Goal: Book appointment/travel/reservation

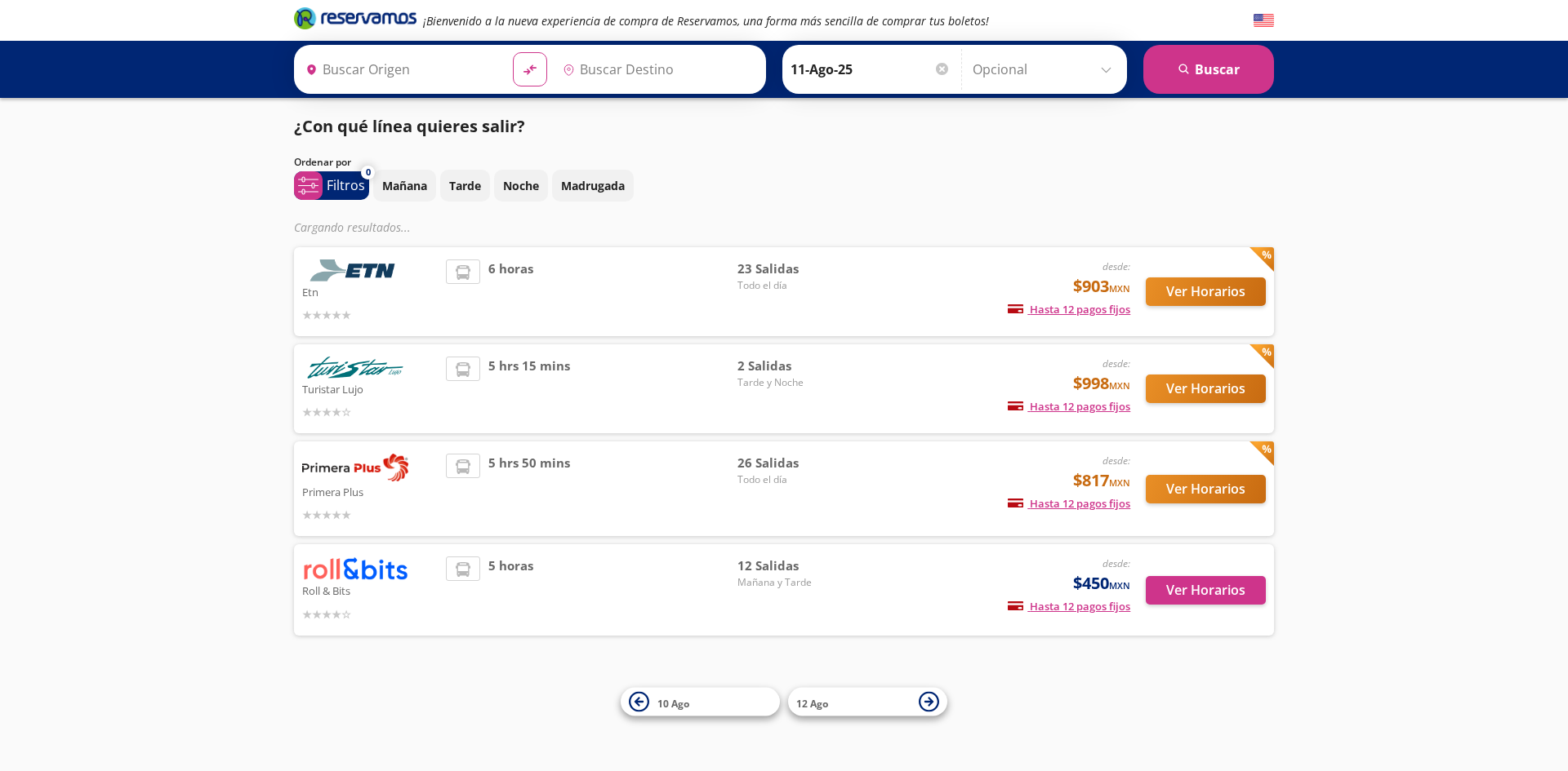
type input "[GEOGRAPHIC_DATA], [GEOGRAPHIC_DATA]"
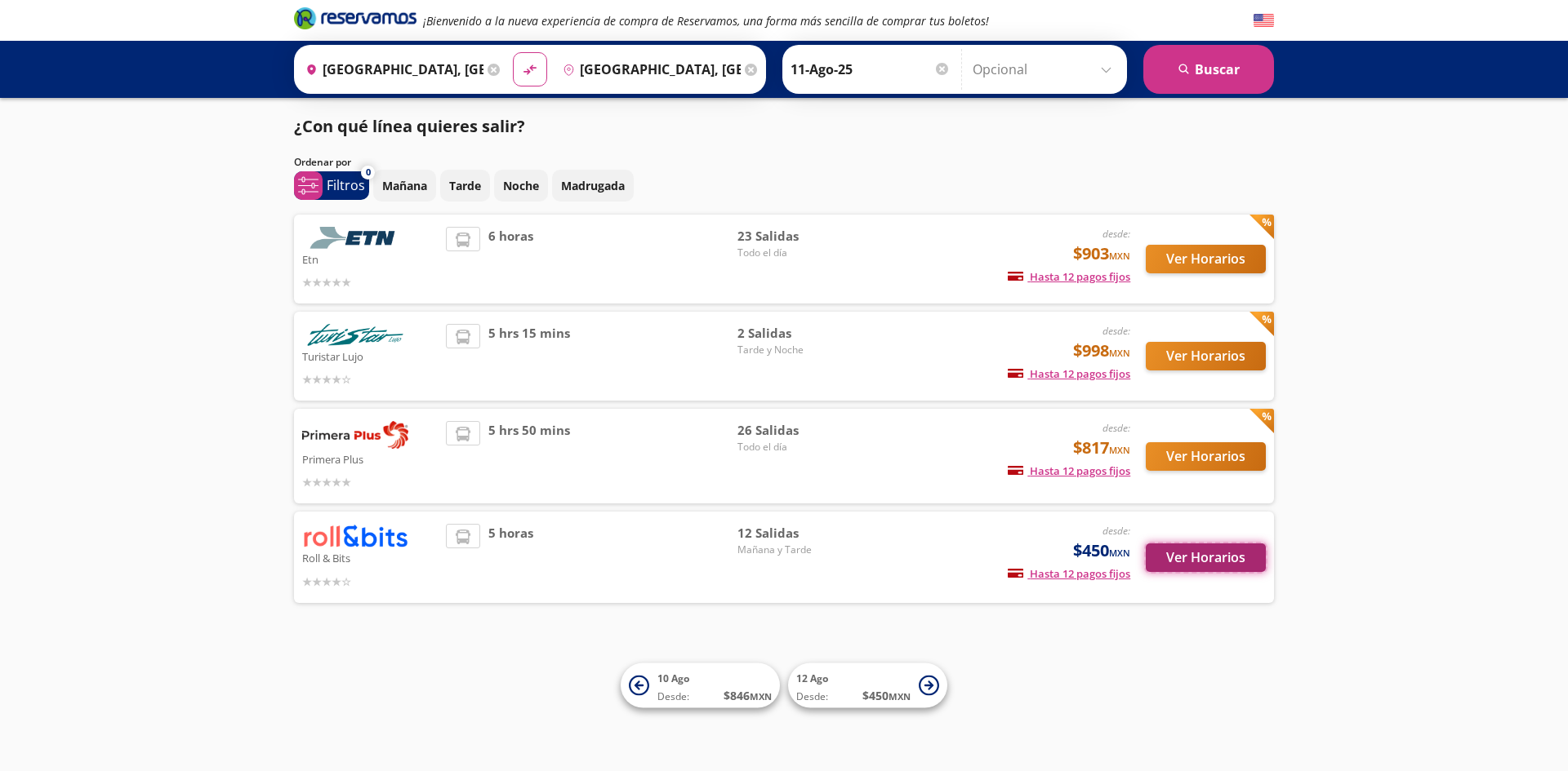
click at [1230, 566] on button "Ver Horarios" at bounding box center [1206, 558] width 120 height 29
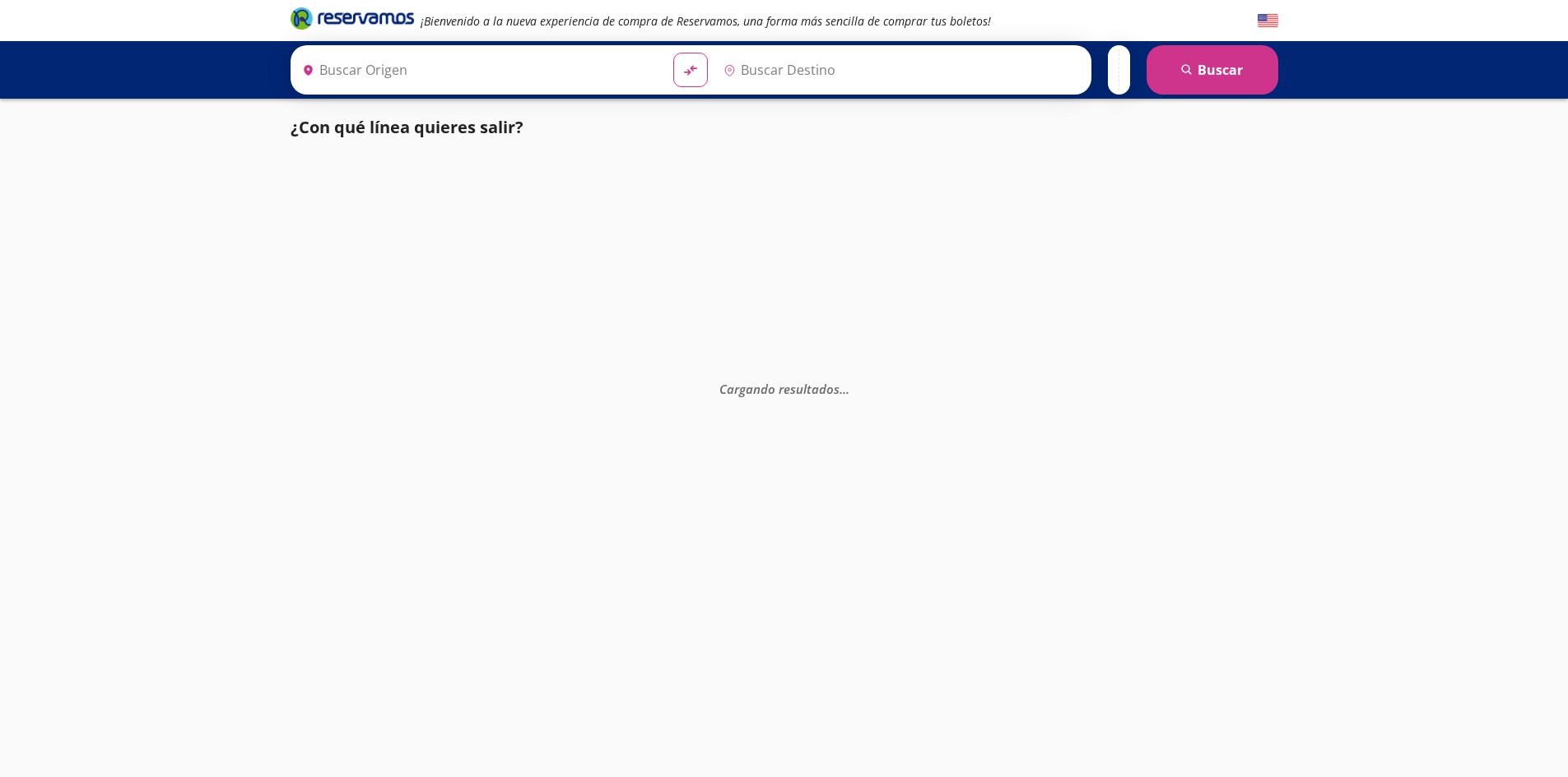
type input "[GEOGRAPHIC_DATA], [GEOGRAPHIC_DATA]"
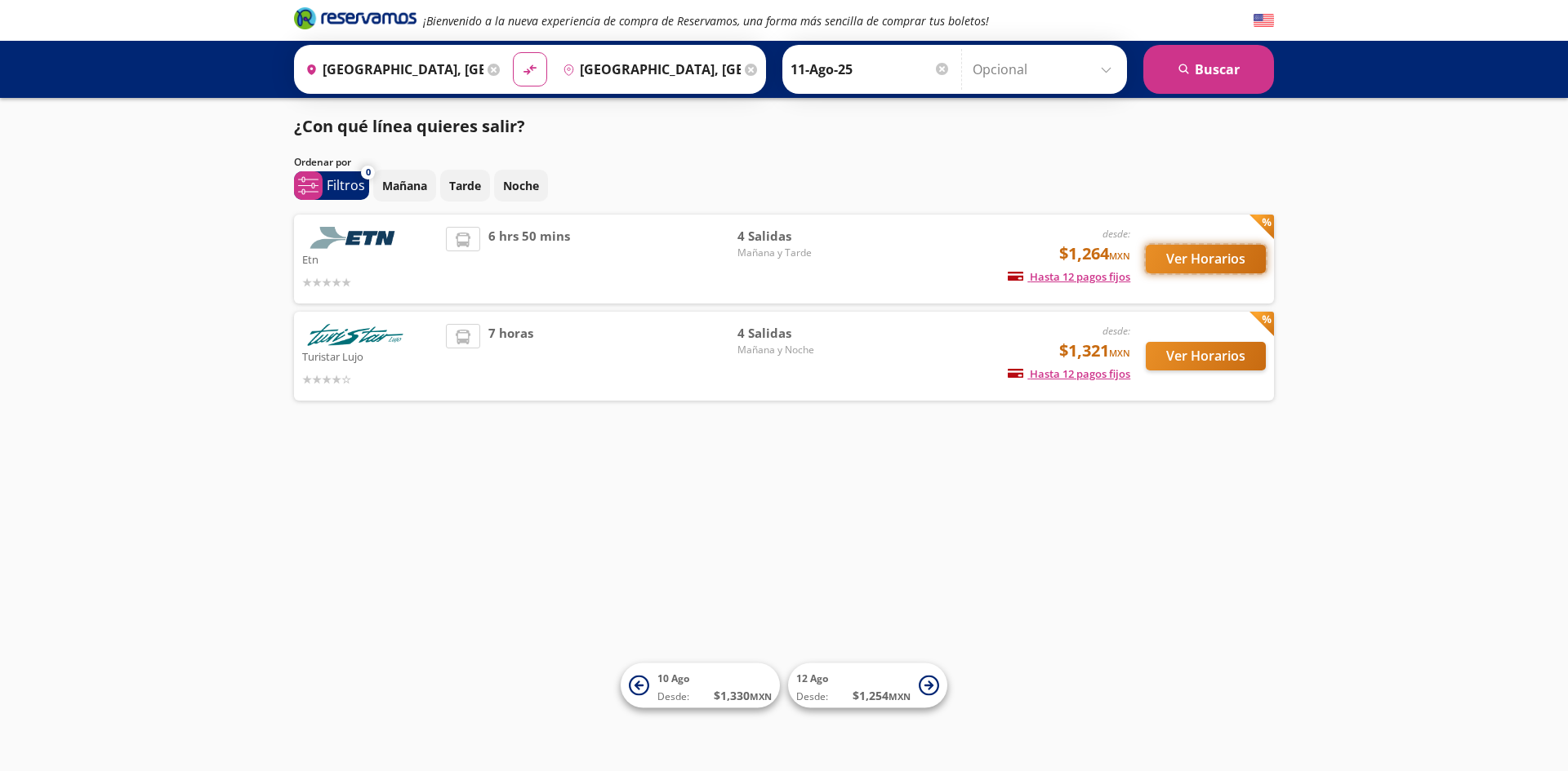
click at [1186, 259] on button "Ver Horarios" at bounding box center [1206, 259] width 120 height 29
click at [454, 76] on input "[GEOGRAPHIC_DATA], [GEOGRAPHIC_DATA]" at bounding box center [392, 69] width 185 height 40
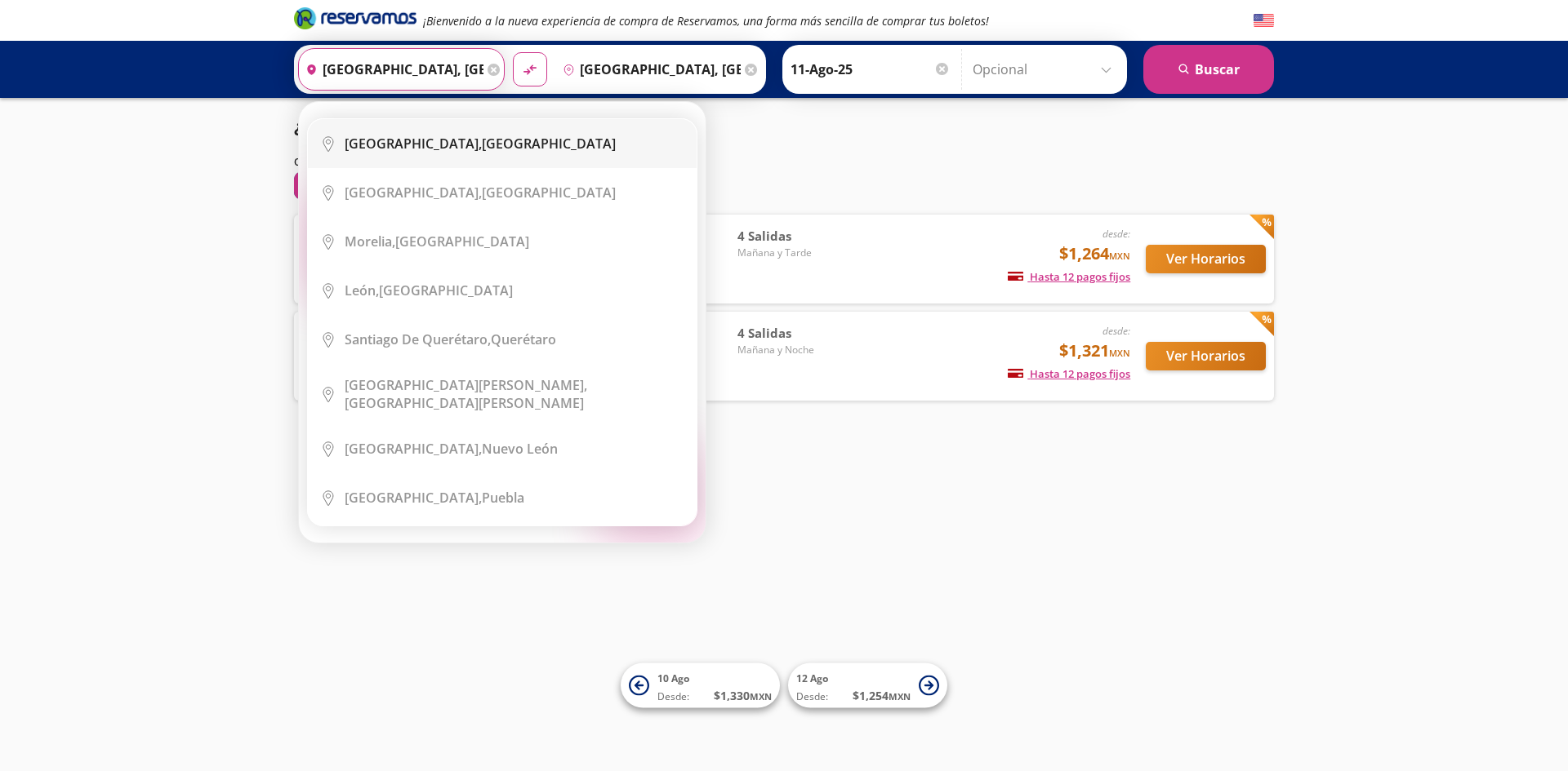
click at [471, 140] on div "[GEOGRAPHIC_DATA], [GEOGRAPHIC_DATA]" at bounding box center [480, 144] width 271 height 18
type input "[GEOGRAPHIC_DATA], [GEOGRAPHIC_DATA]"
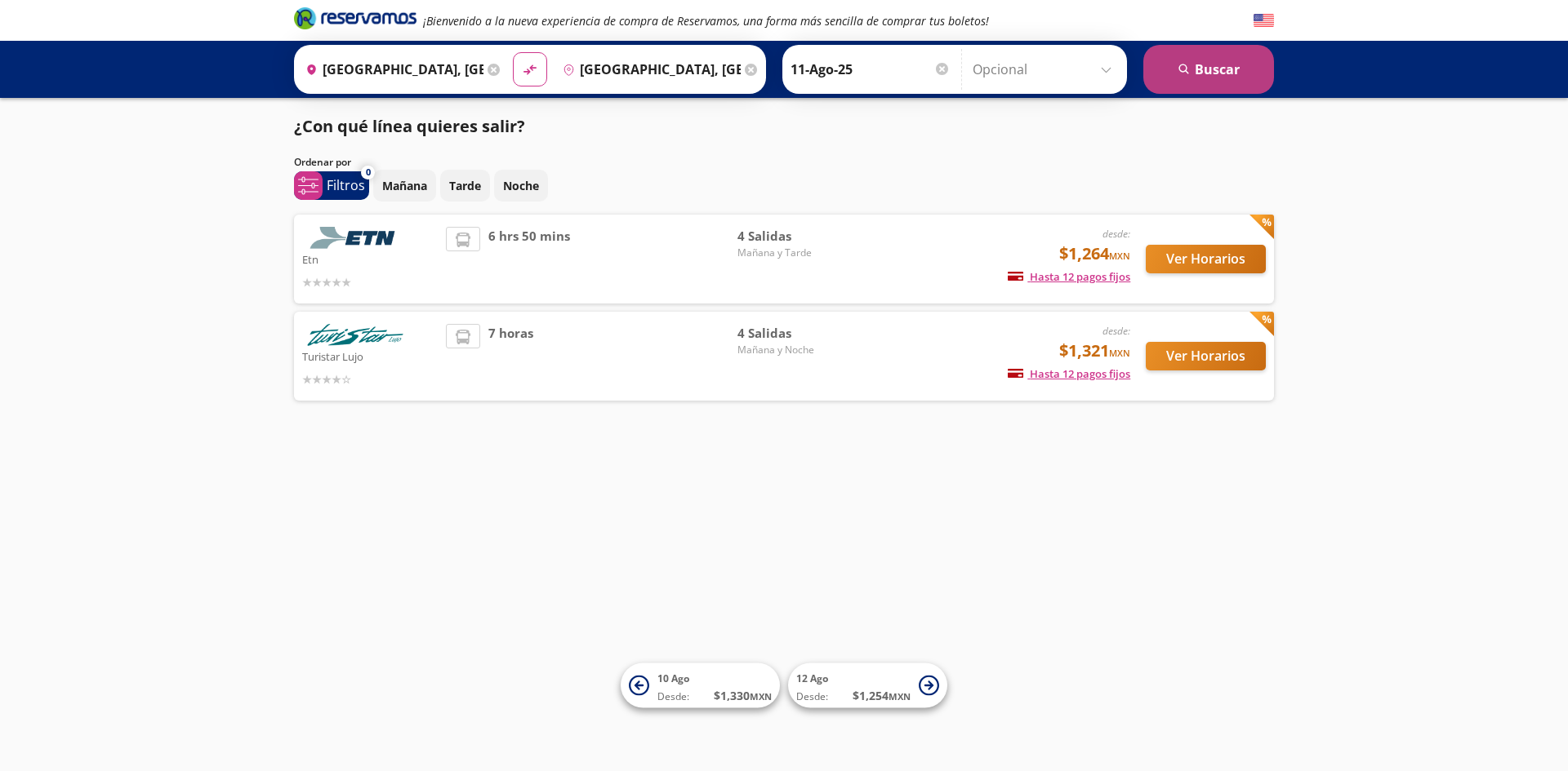
click at [1185, 65] on icon "submit" at bounding box center [1183, 68] width 10 height 10
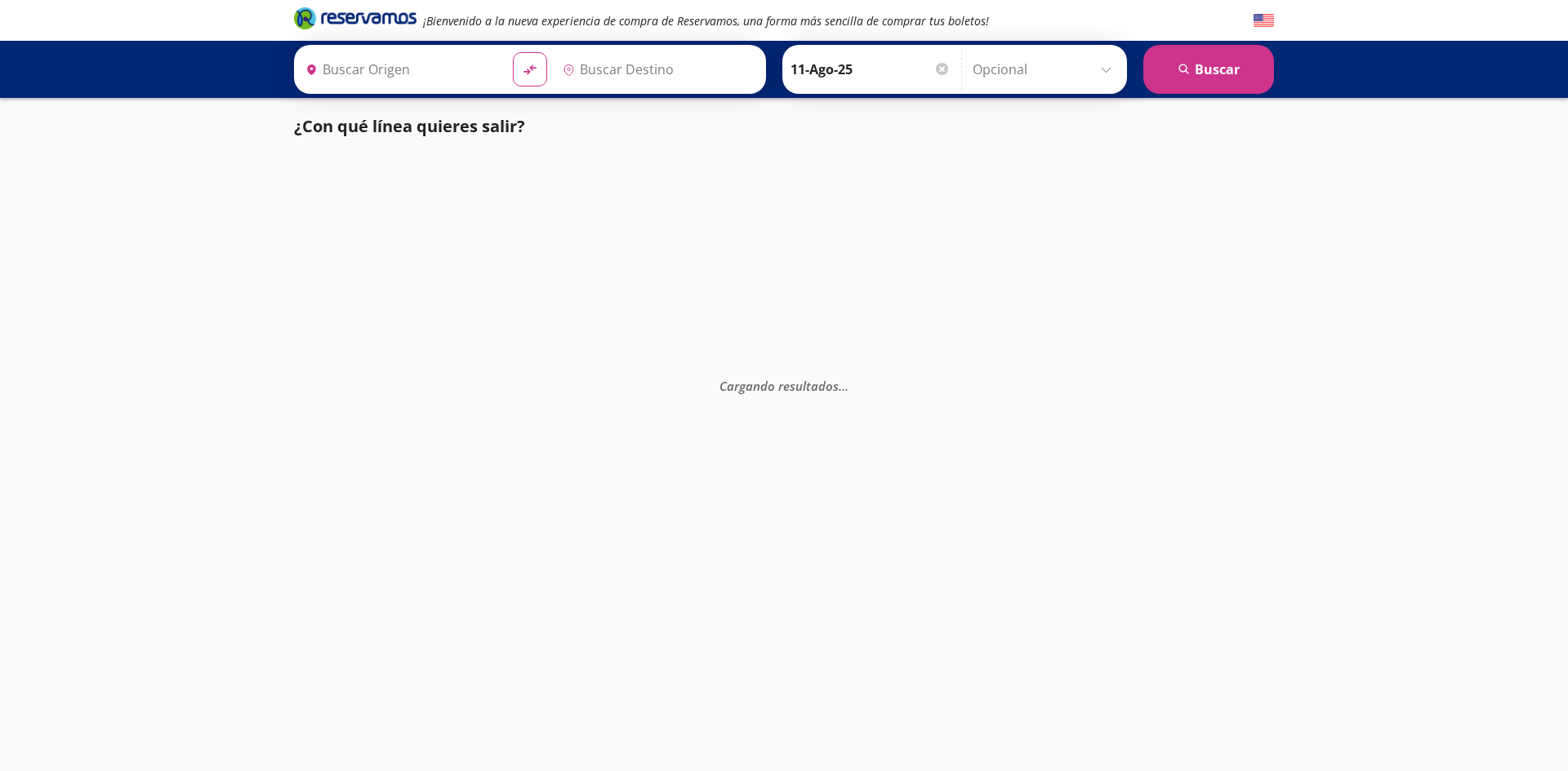
type input "[GEOGRAPHIC_DATA], [GEOGRAPHIC_DATA]"
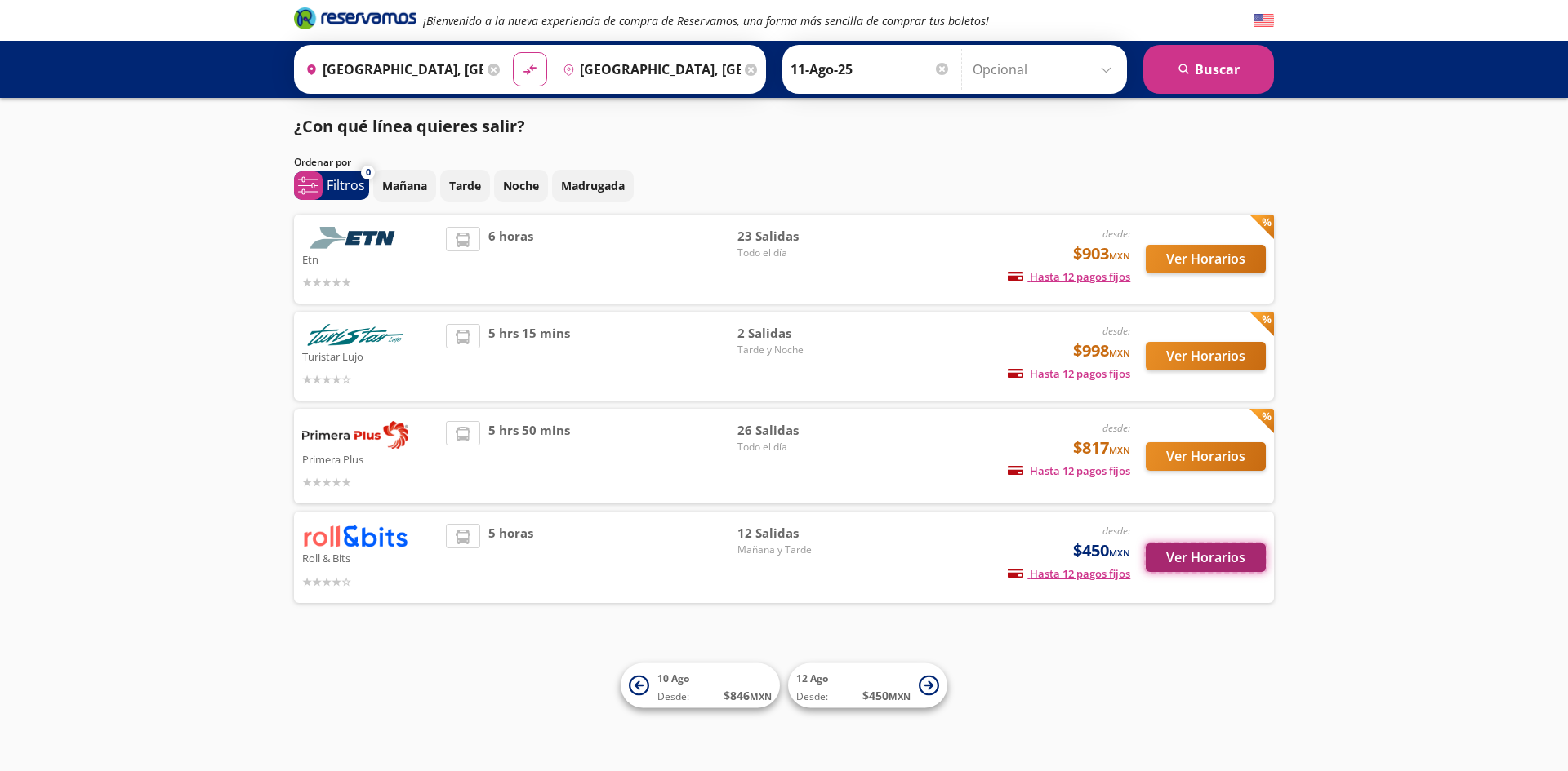
click at [1183, 547] on button "Ver Horarios" at bounding box center [1206, 558] width 120 height 29
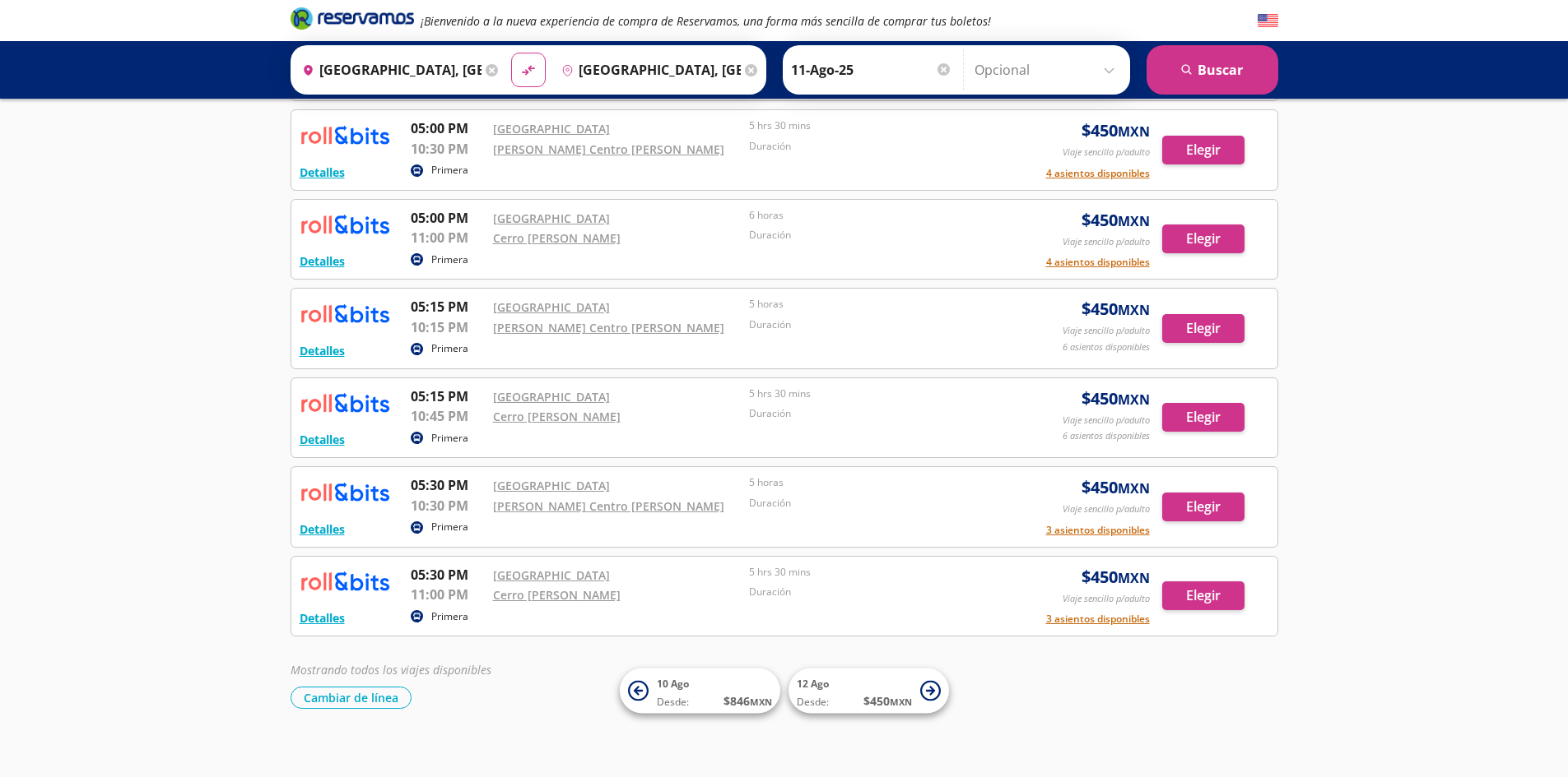
scroll to position [629, 0]
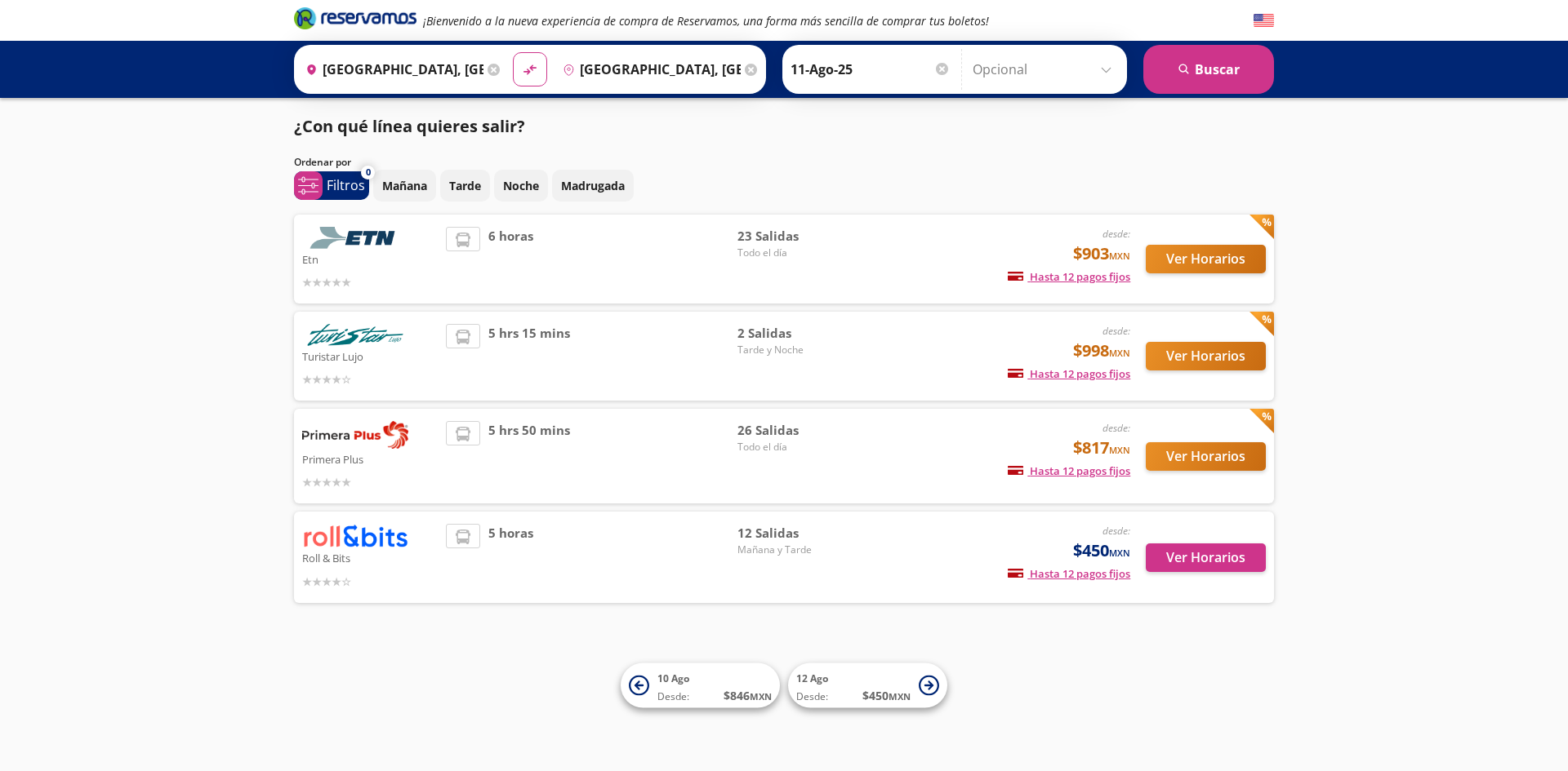
click at [1203, 471] on div "Ver Horarios" at bounding box center [1198, 456] width 136 height 70
click at [1204, 464] on button "Ver Horarios" at bounding box center [1206, 457] width 120 height 29
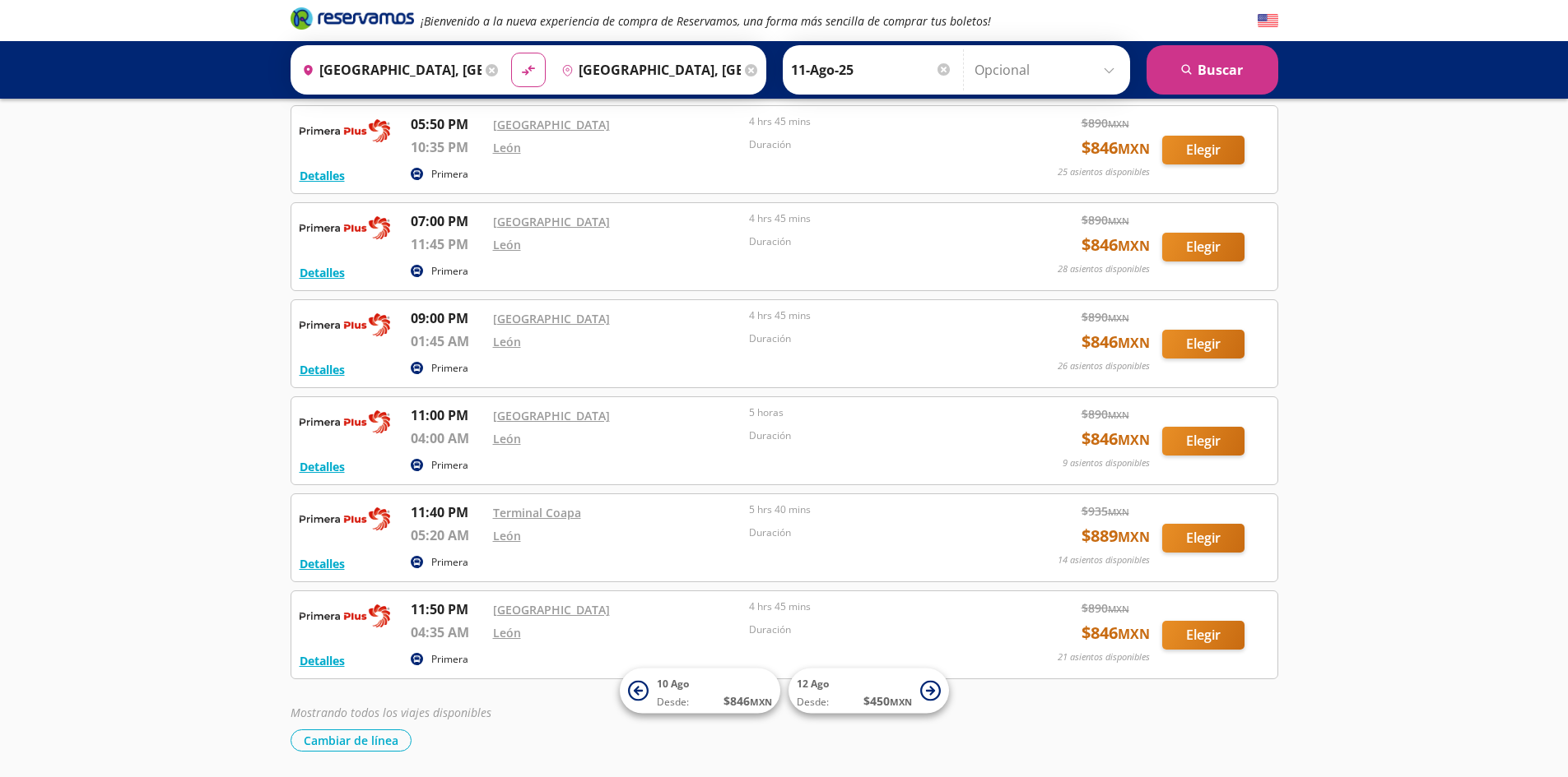
scroll to position [2081, 0]
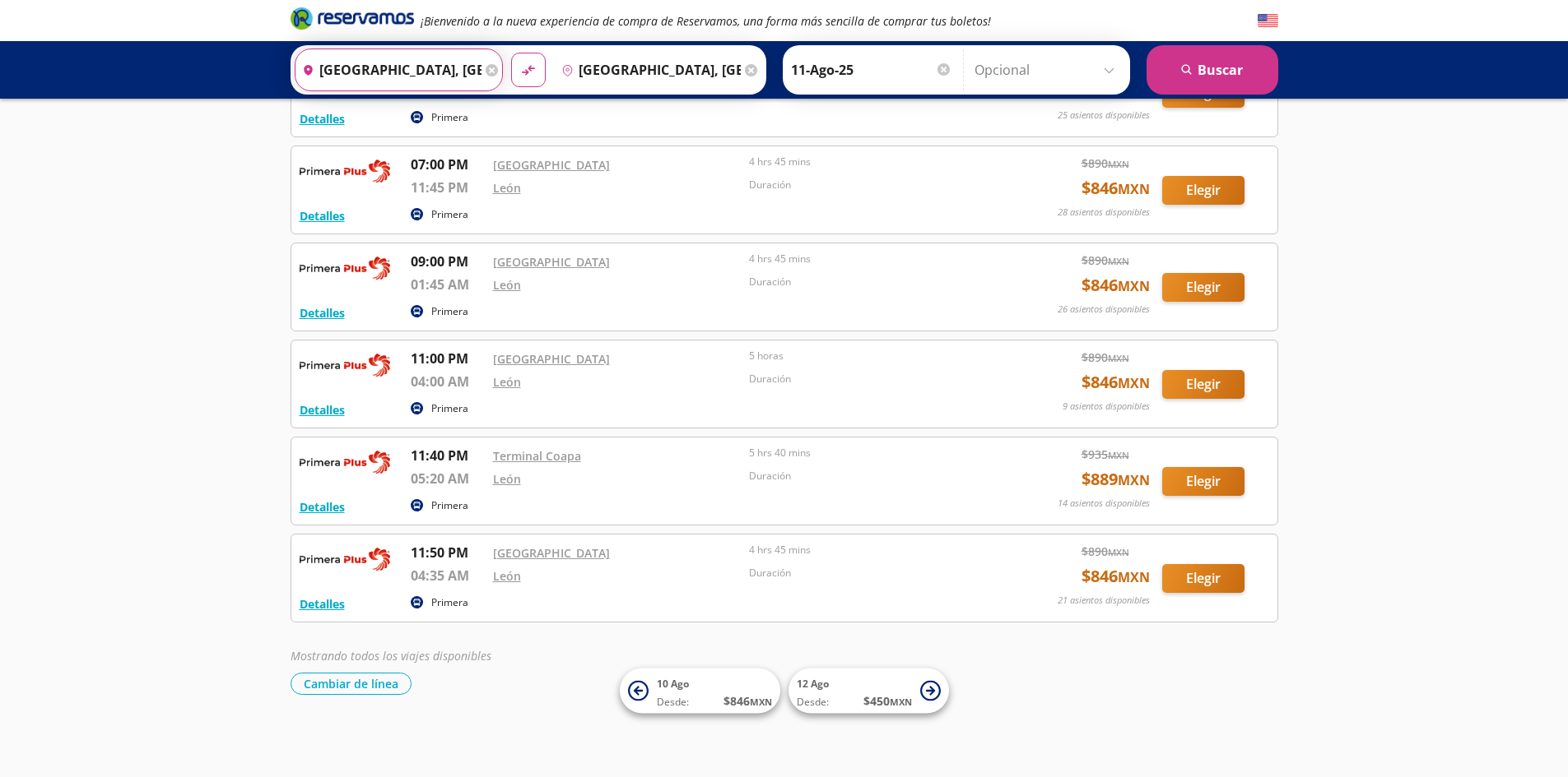
click at [476, 59] on input "[GEOGRAPHIC_DATA], [GEOGRAPHIC_DATA]" at bounding box center [389, 70] width 186 height 41
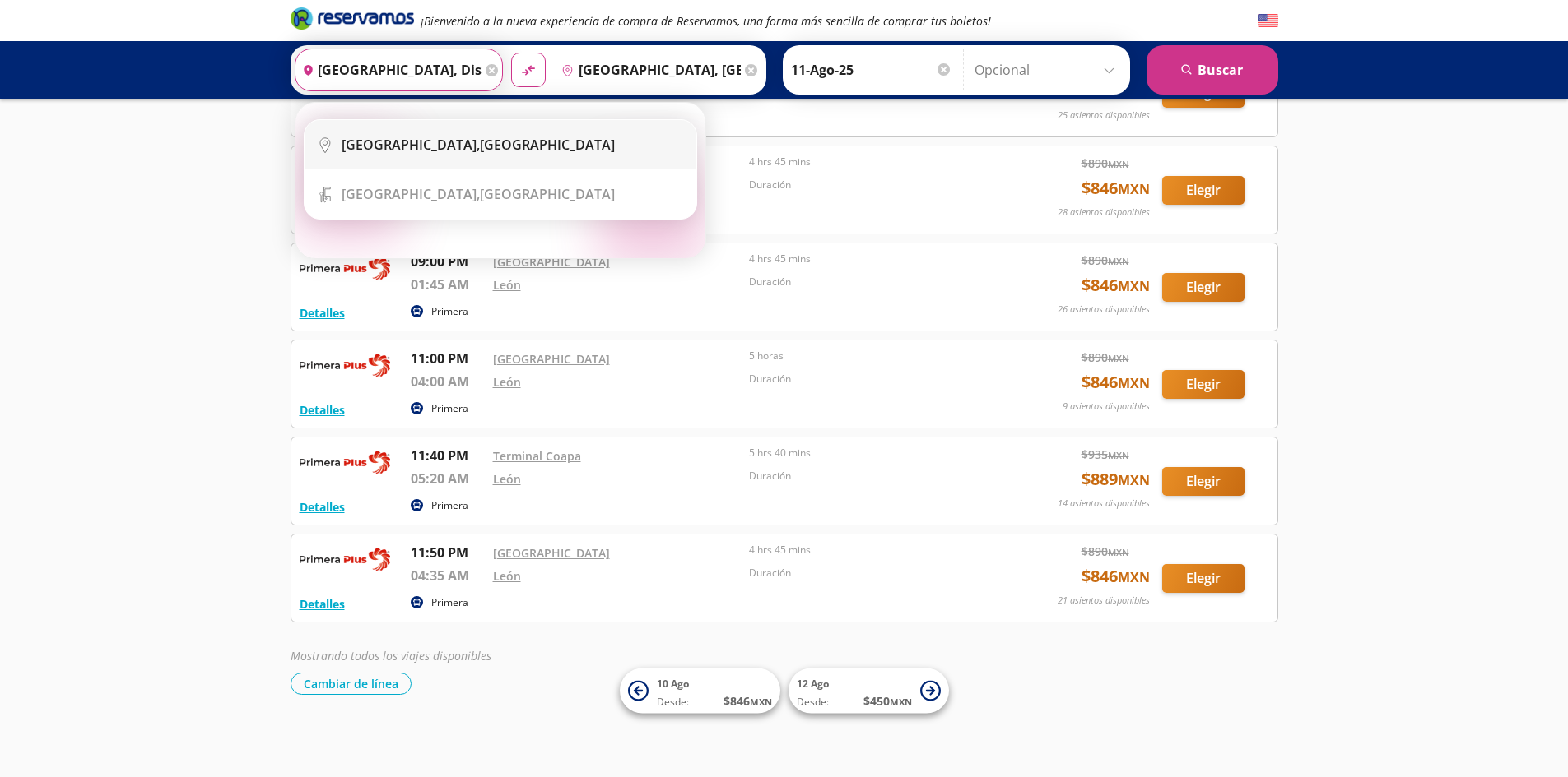
scroll to position [0, 0]
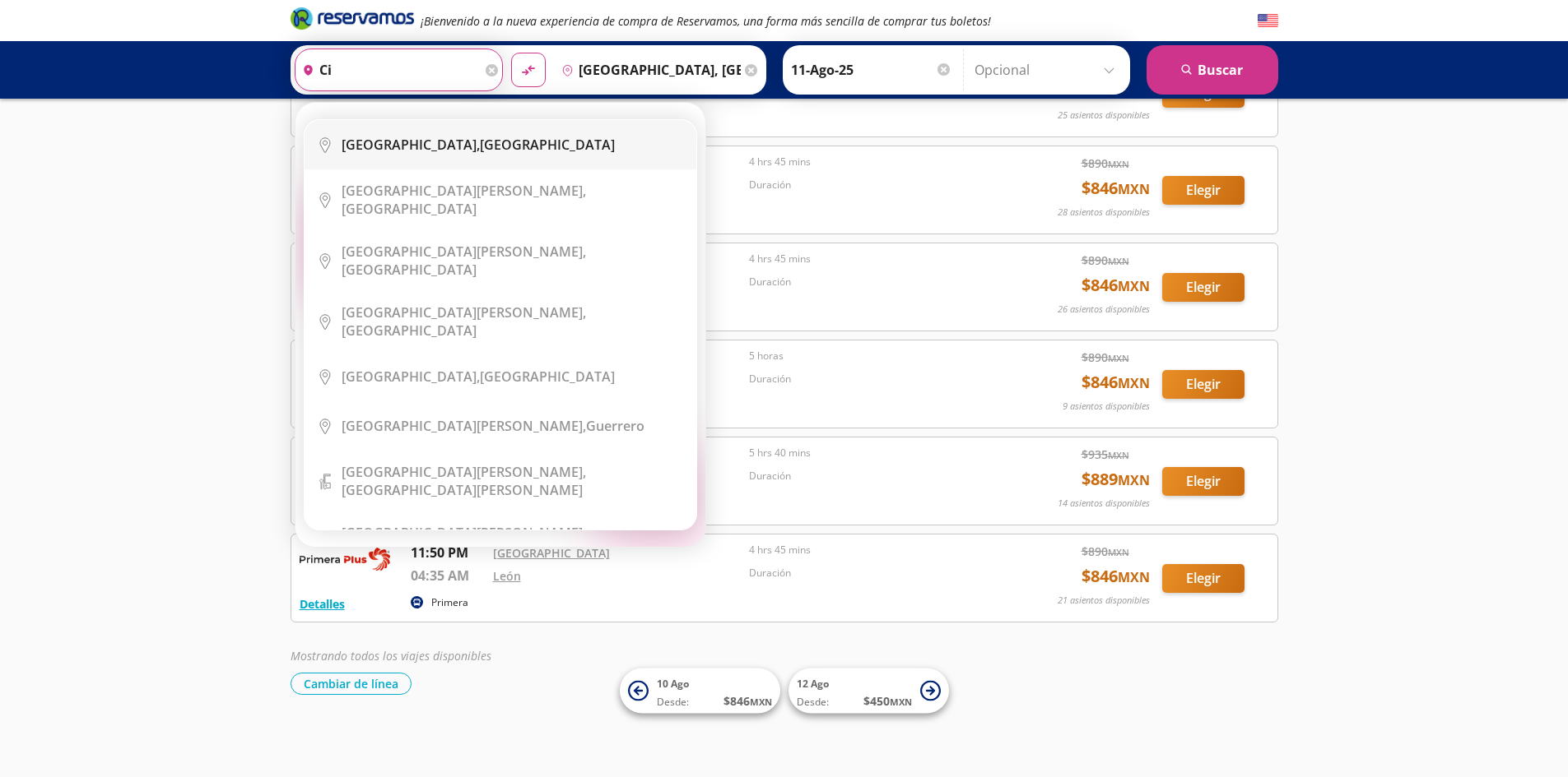
type input "c"
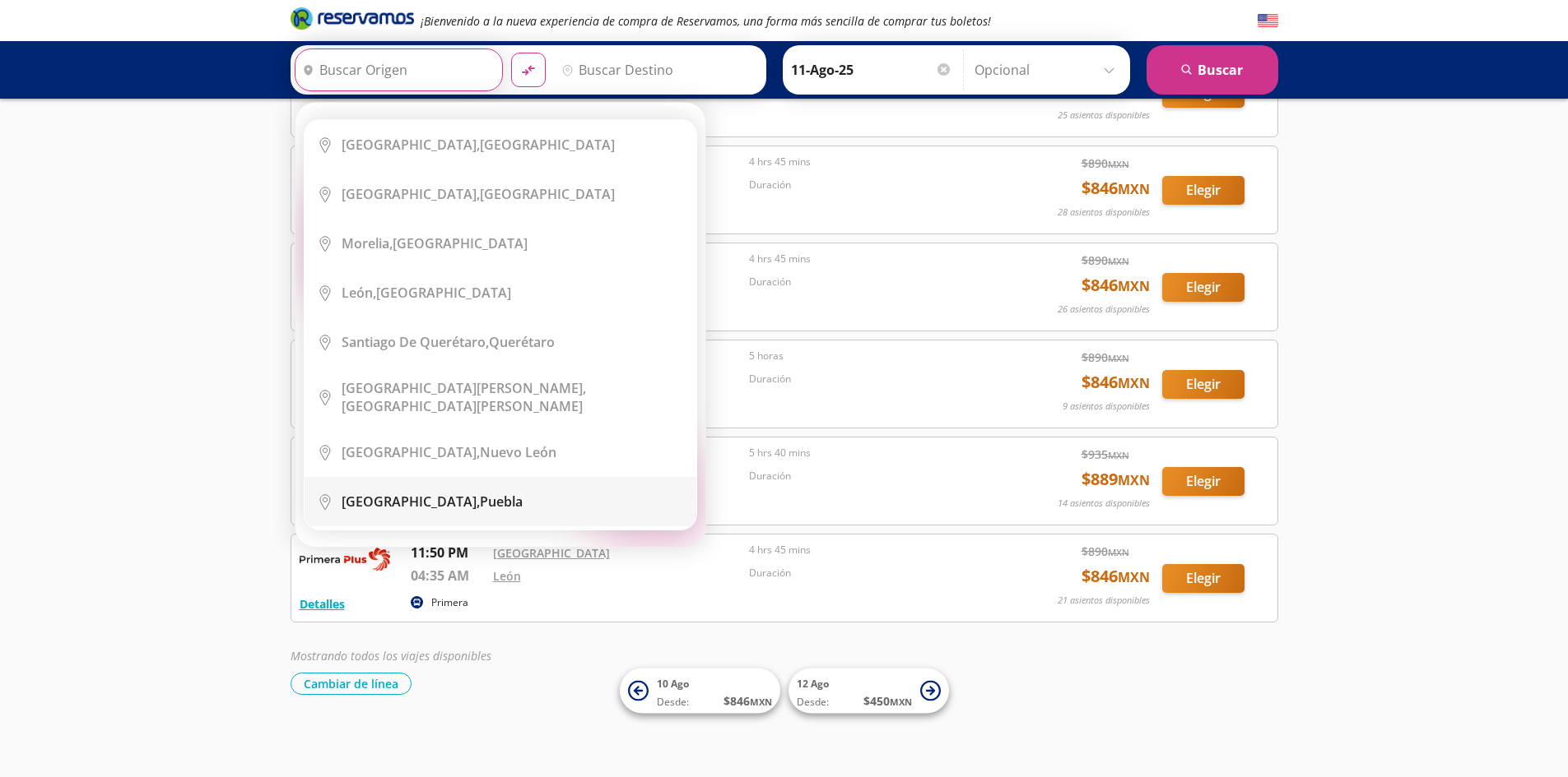
click at [402, 493] on div "[GEOGRAPHIC_DATA], [GEOGRAPHIC_DATA]" at bounding box center [432, 502] width 181 height 18
type input "[GEOGRAPHIC_DATA], [GEOGRAPHIC_DATA]"
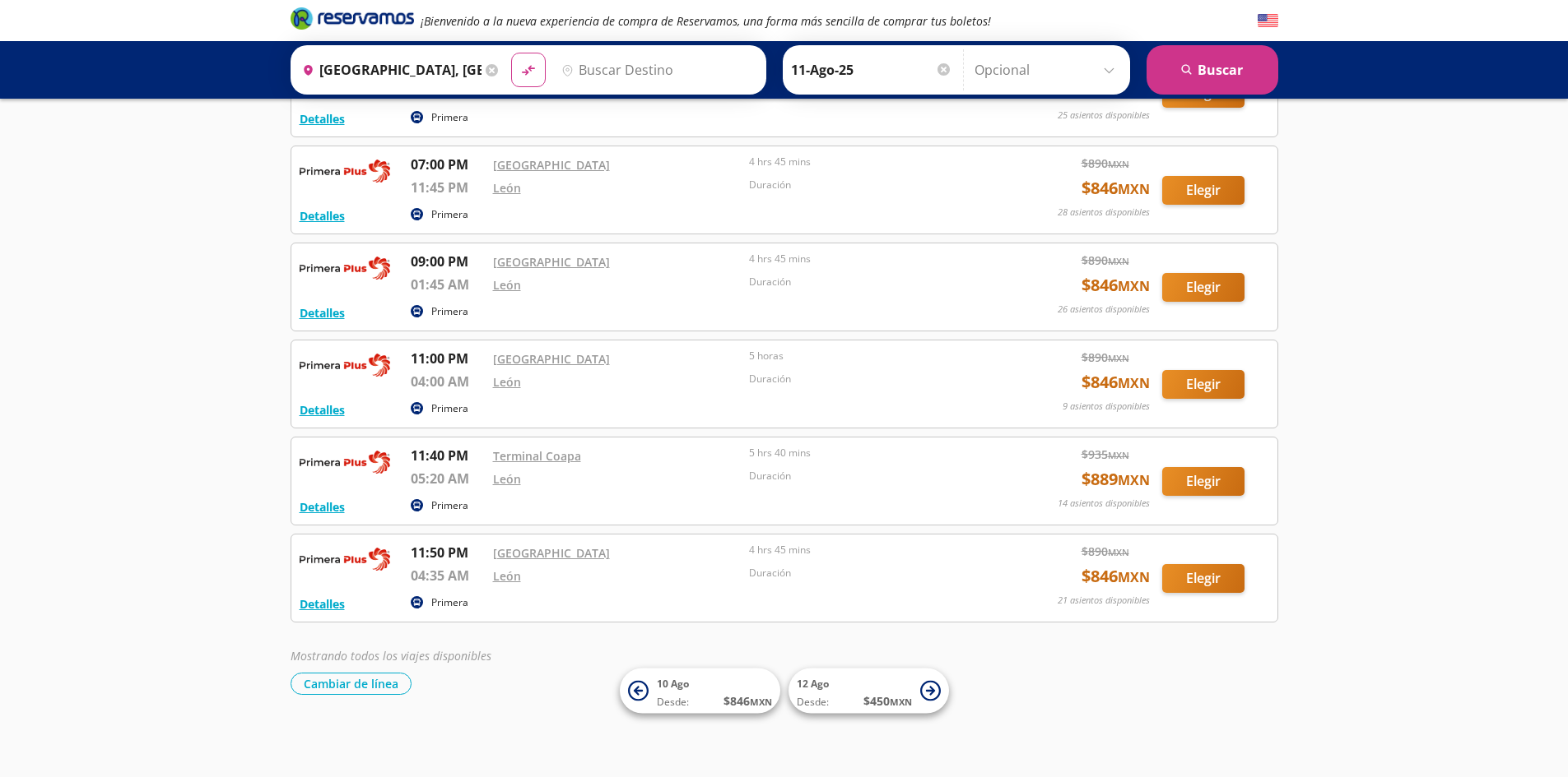
click at [683, 72] on input "Destino" at bounding box center [656, 70] width 203 height 41
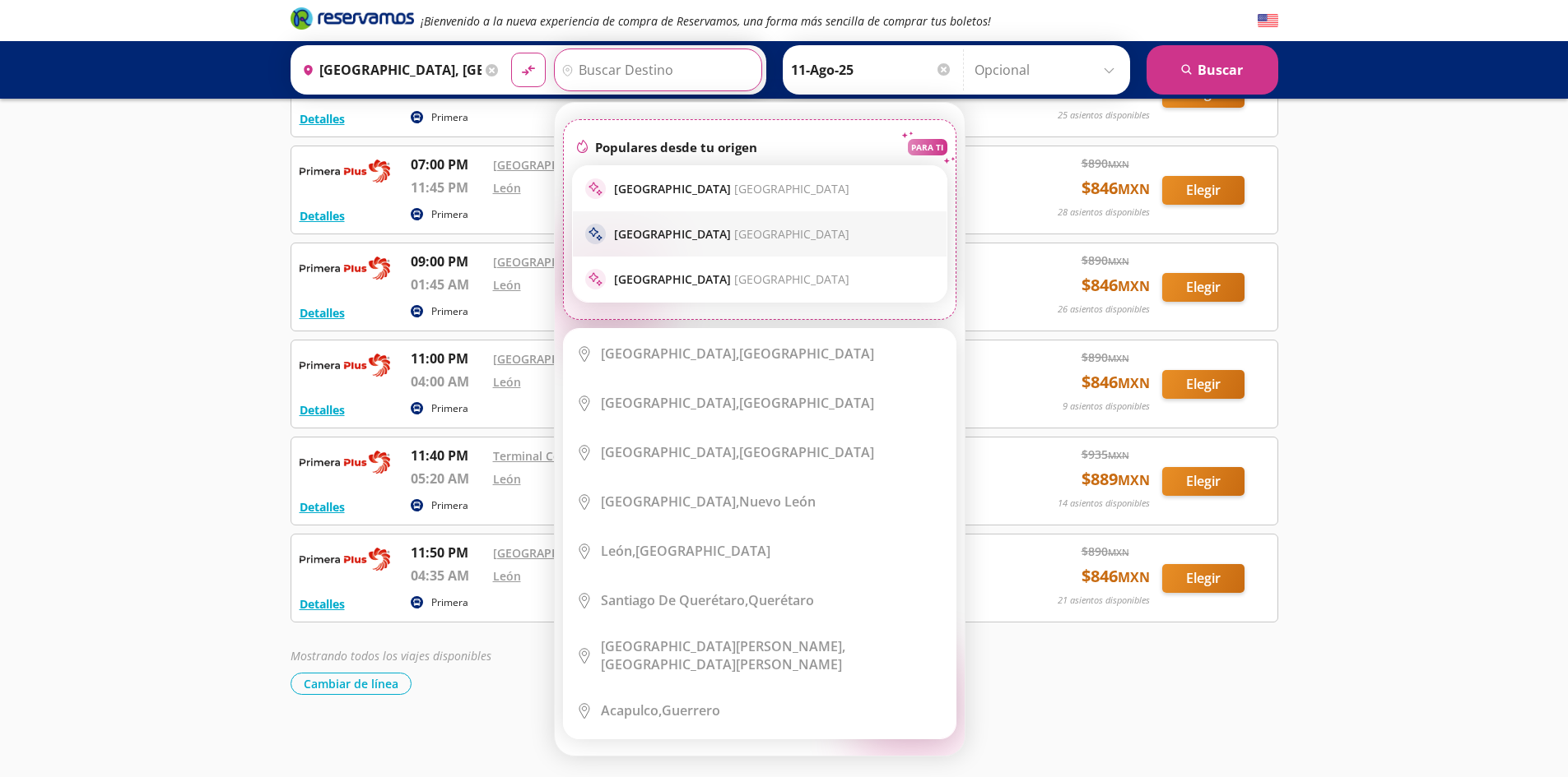
click at [734, 229] on span "[GEOGRAPHIC_DATA]" at bounding box center [791, 233] width 115 height 15
type input "[GEOGRAPHIC_DATA], [GEOGRAPHIC_DATA]"
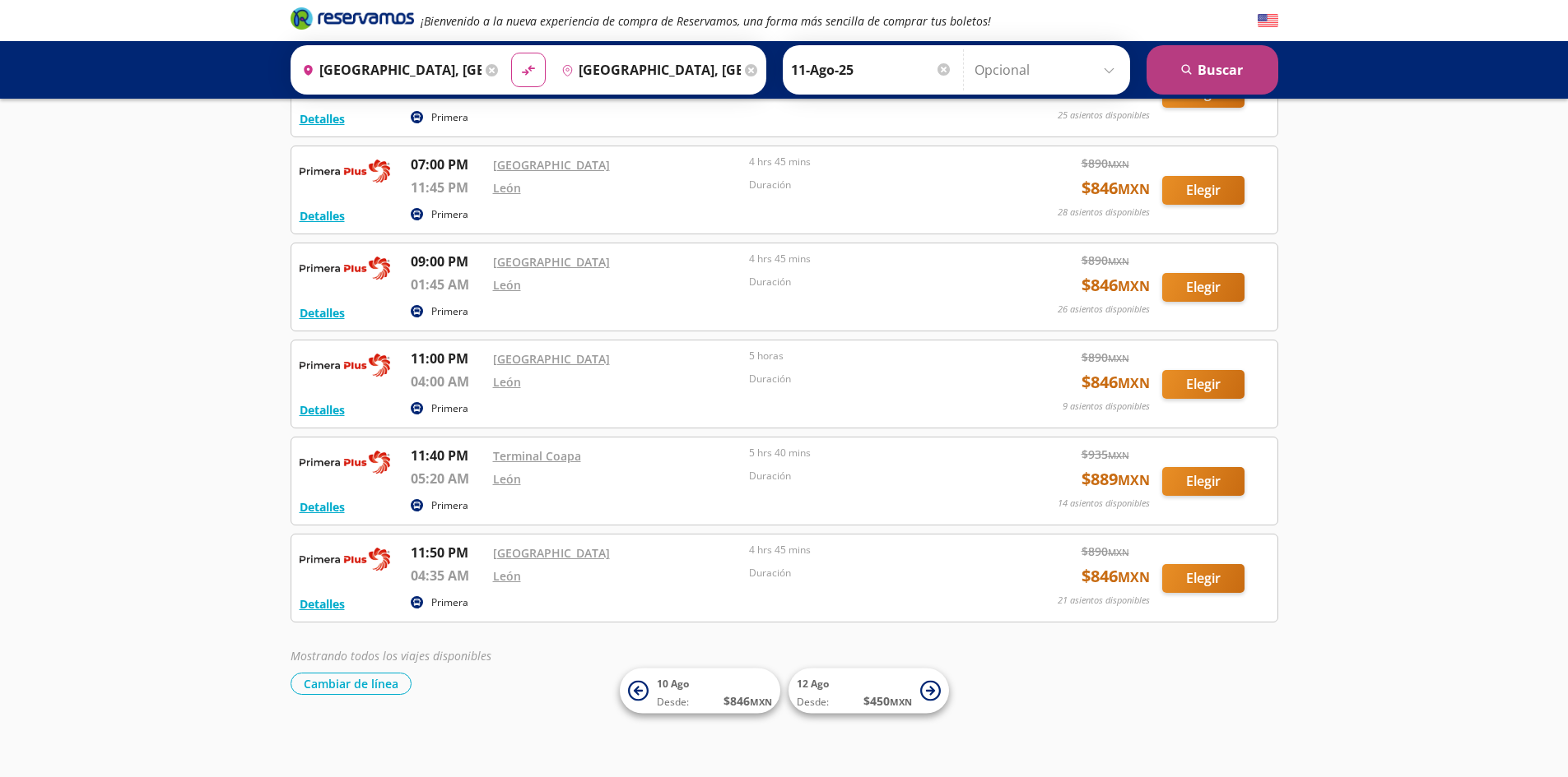
click at [1208, 67] on button "search [GEOGRAPHIC_DATA]" at bounding box center [1212, 70] width 132 height 50
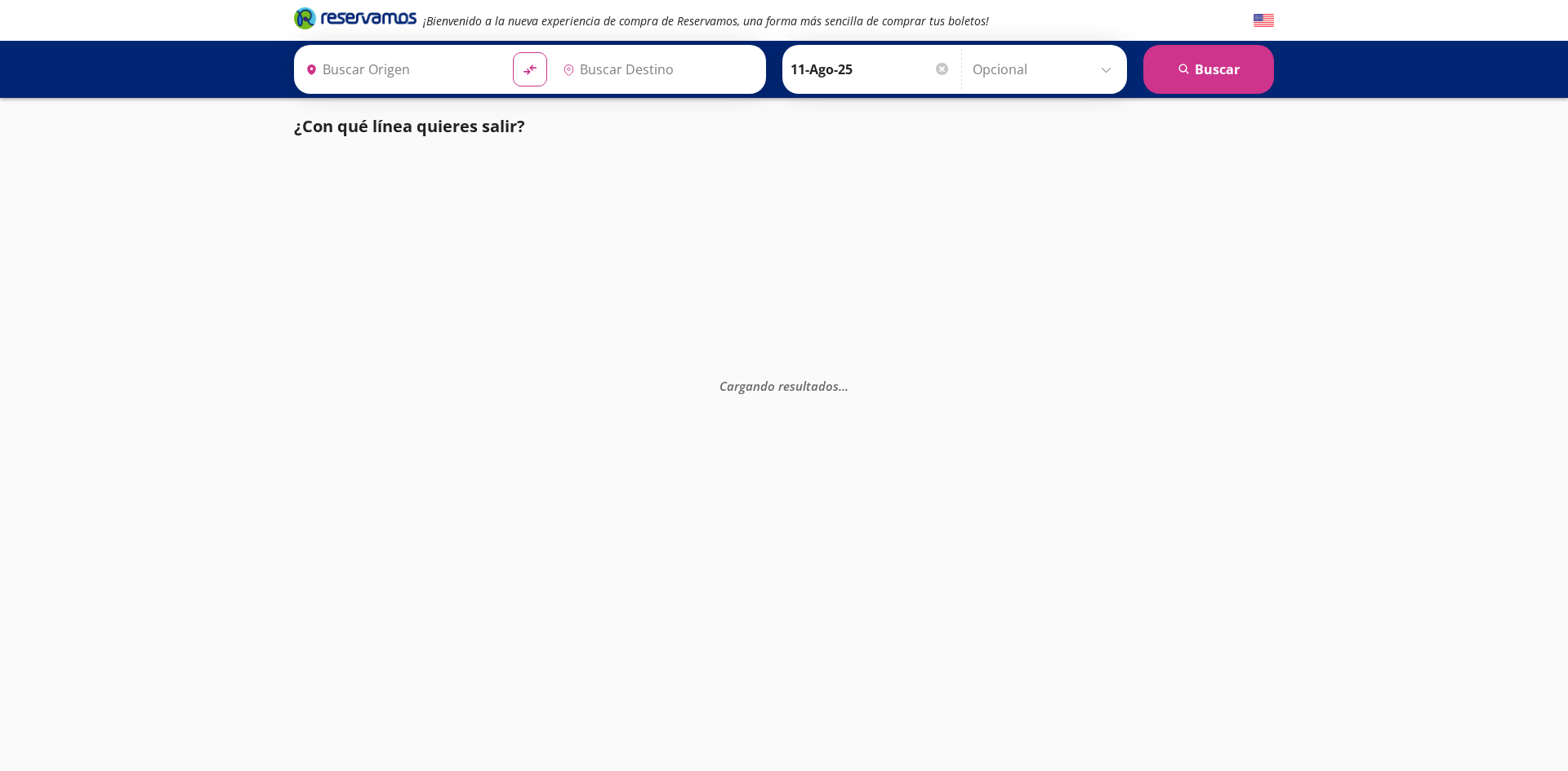
type input "[GEOGRAPHIC_DATA], [GEOGRAPHIC_DATA]"
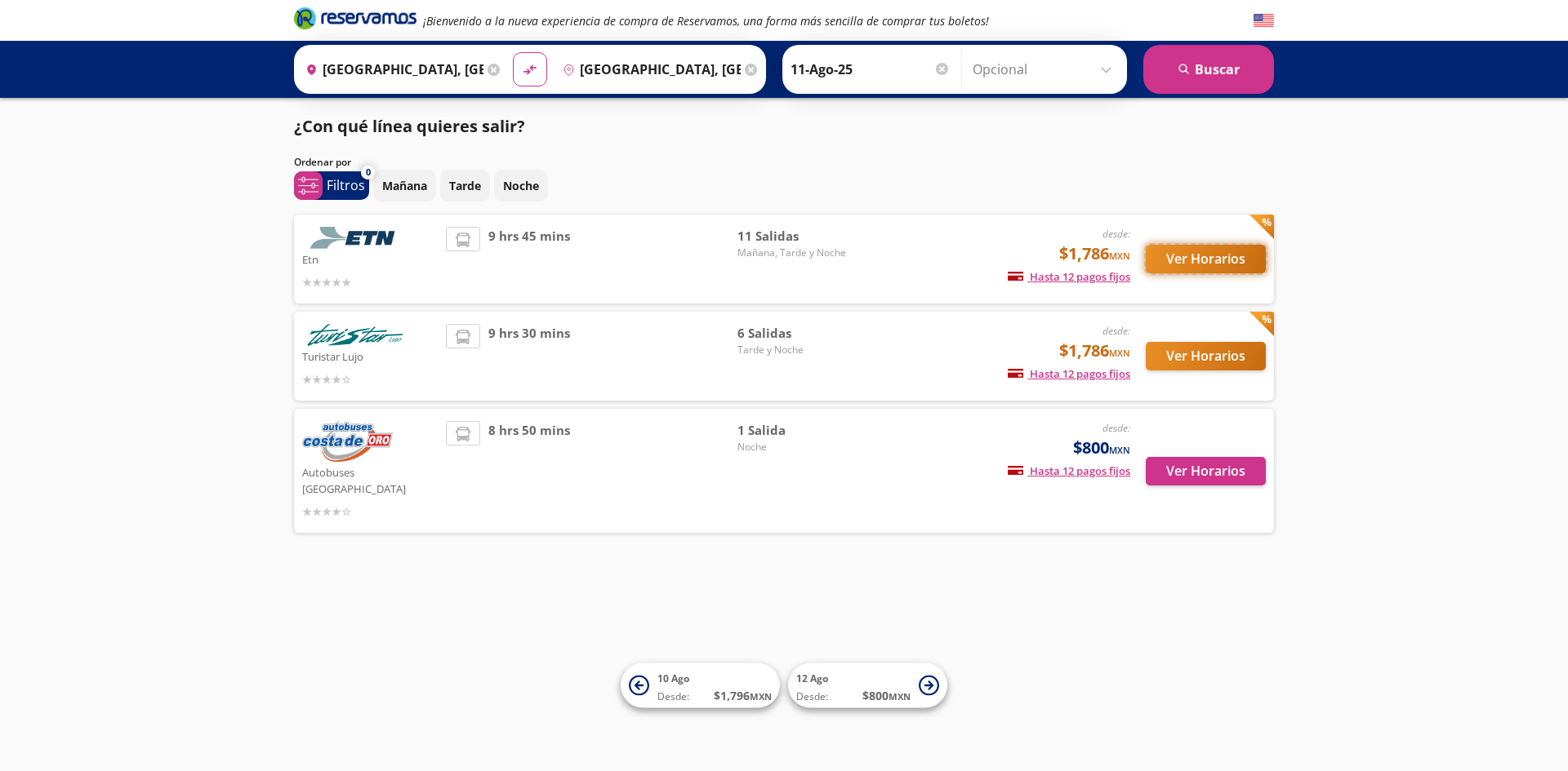
click at [1202, 248] on button "Ver Horarios" at bounding box center [1206, 259] width 120 height 29
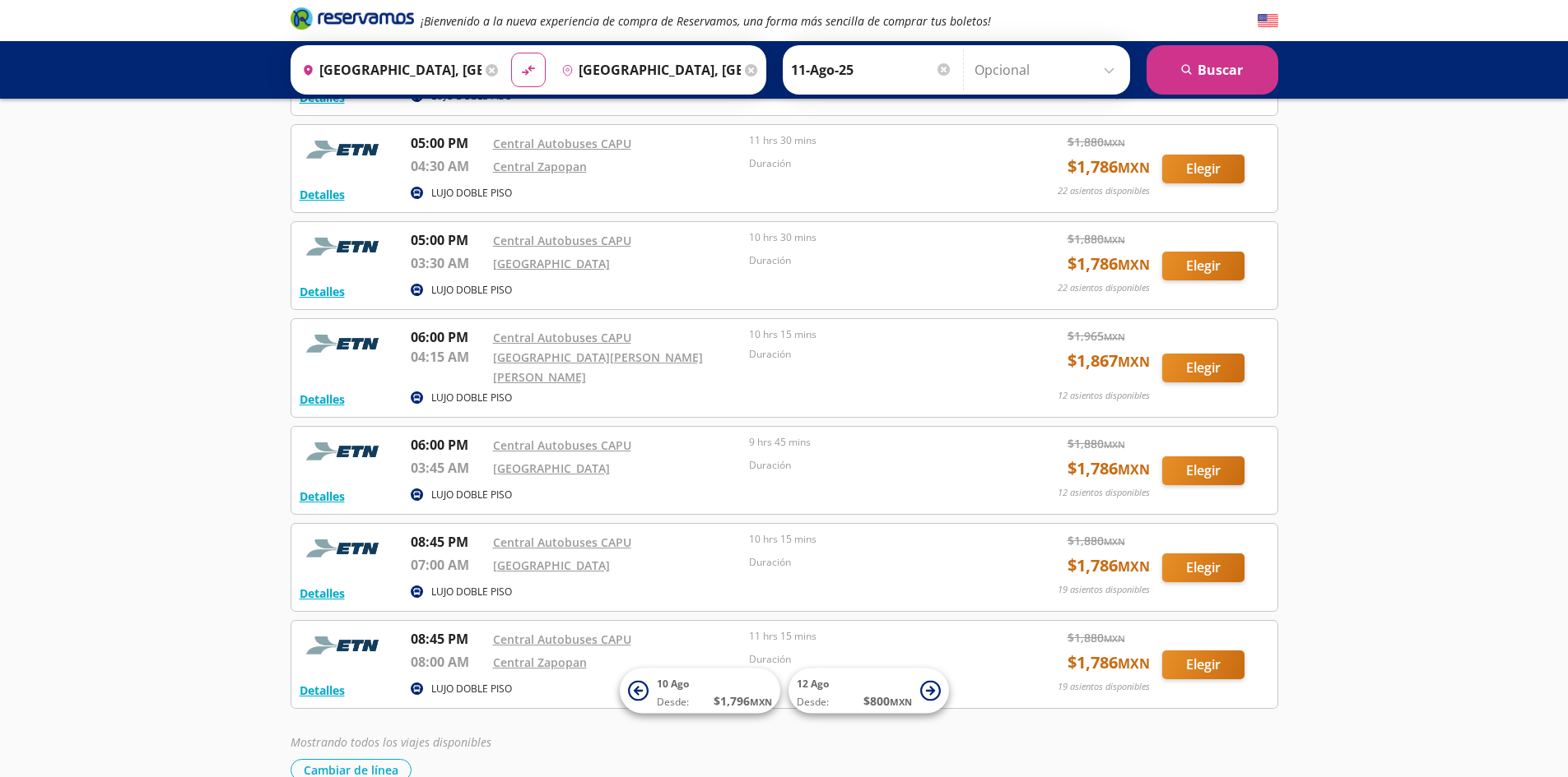
scroll to position [625, 0]
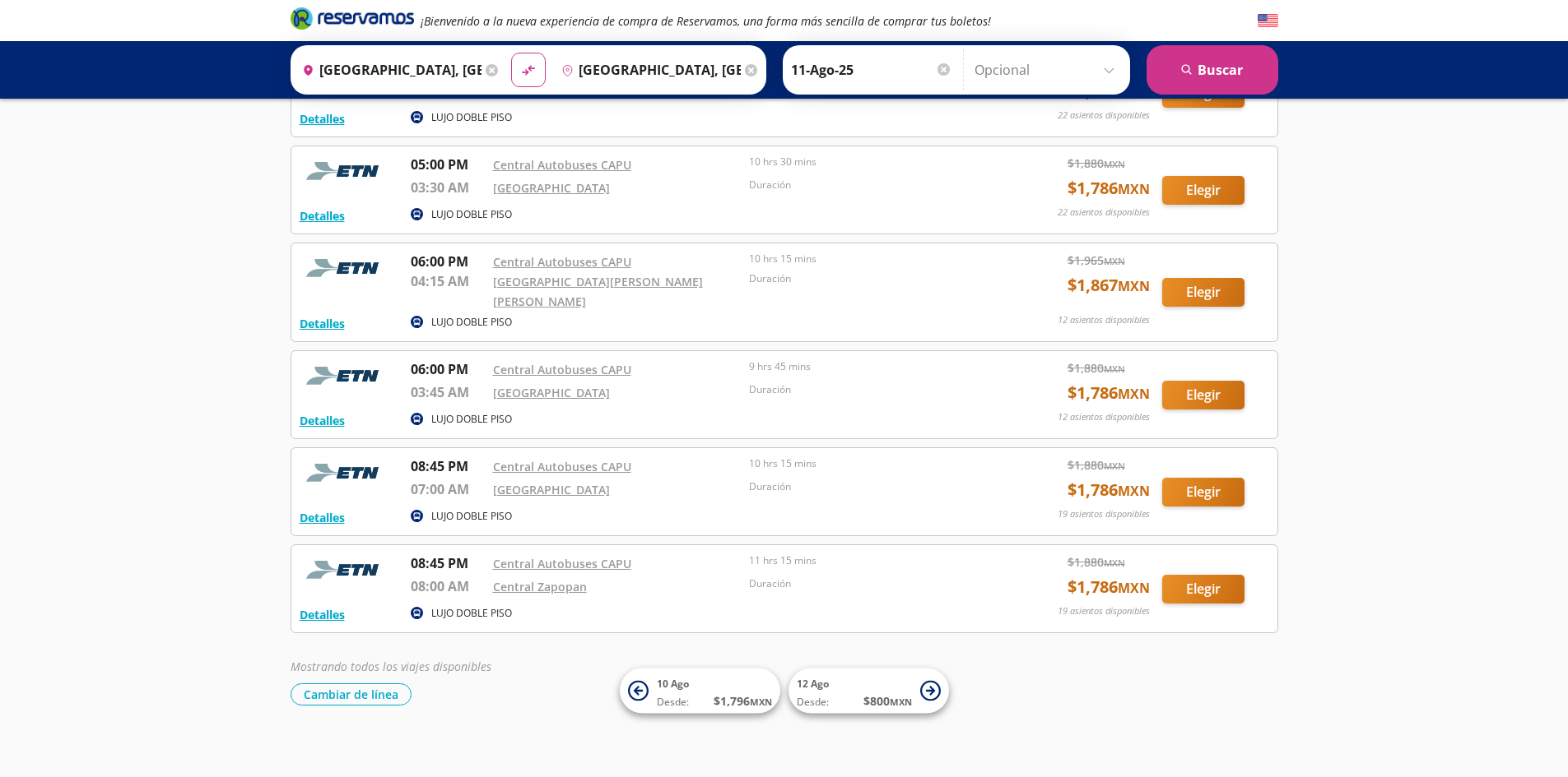
click at [698, 67] on input "[GEOGRAPHIC_DATA], [GEOGRAPHIC_DATA]" at bounding box center [648, 70] width 186 height 41
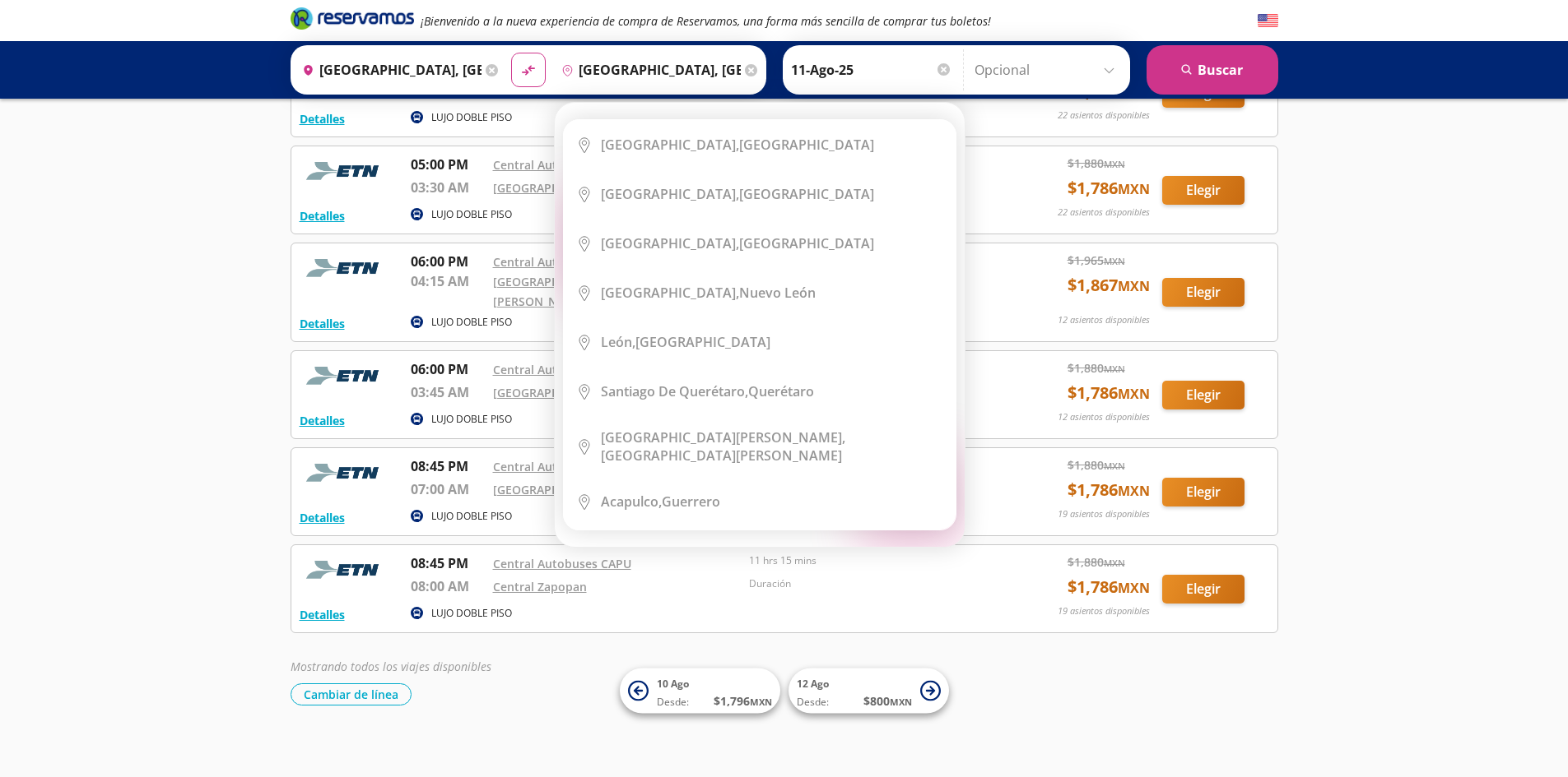
click at [745, 68] on icon at bounding box center [751, 71] width 13 height 13
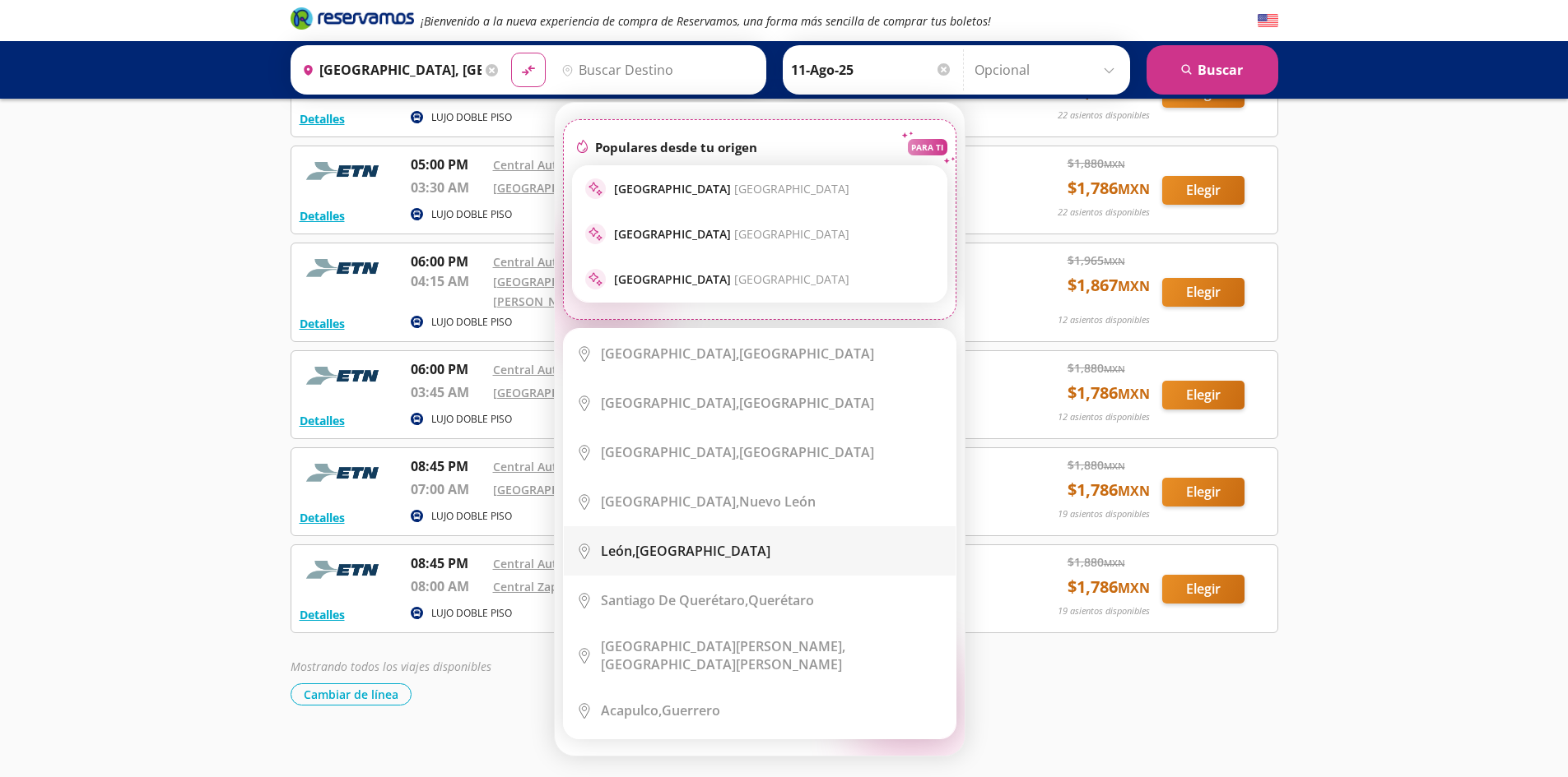
click at [696, 550] on div "[GEOGRAPHIC_DATA], [GEOGRAPHIC_DATA]" at bounding box center [685, 551] width 169 height 18
type input "[GEOGRAPHIC_DATA], [GEOGRAPHIC_DATA]"
click at [760, 554] on p "11 hrs 15 mins" at bounding box center [873, 561] width 249 height 14
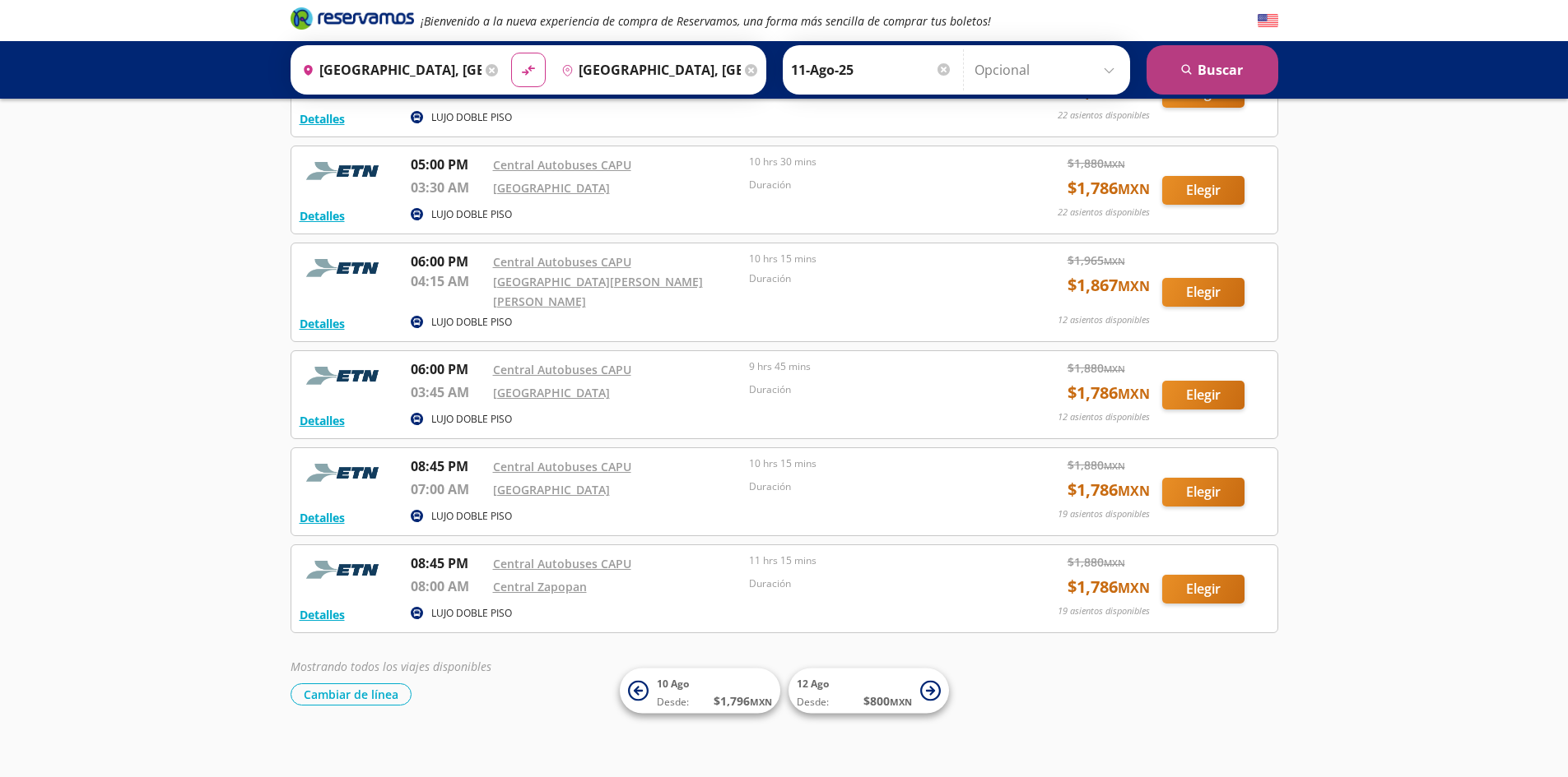
click at [1183, 60] on button "search [GEOGRAPHIC_DATA]" at bounding box center [1212, 70] width 132 height 50
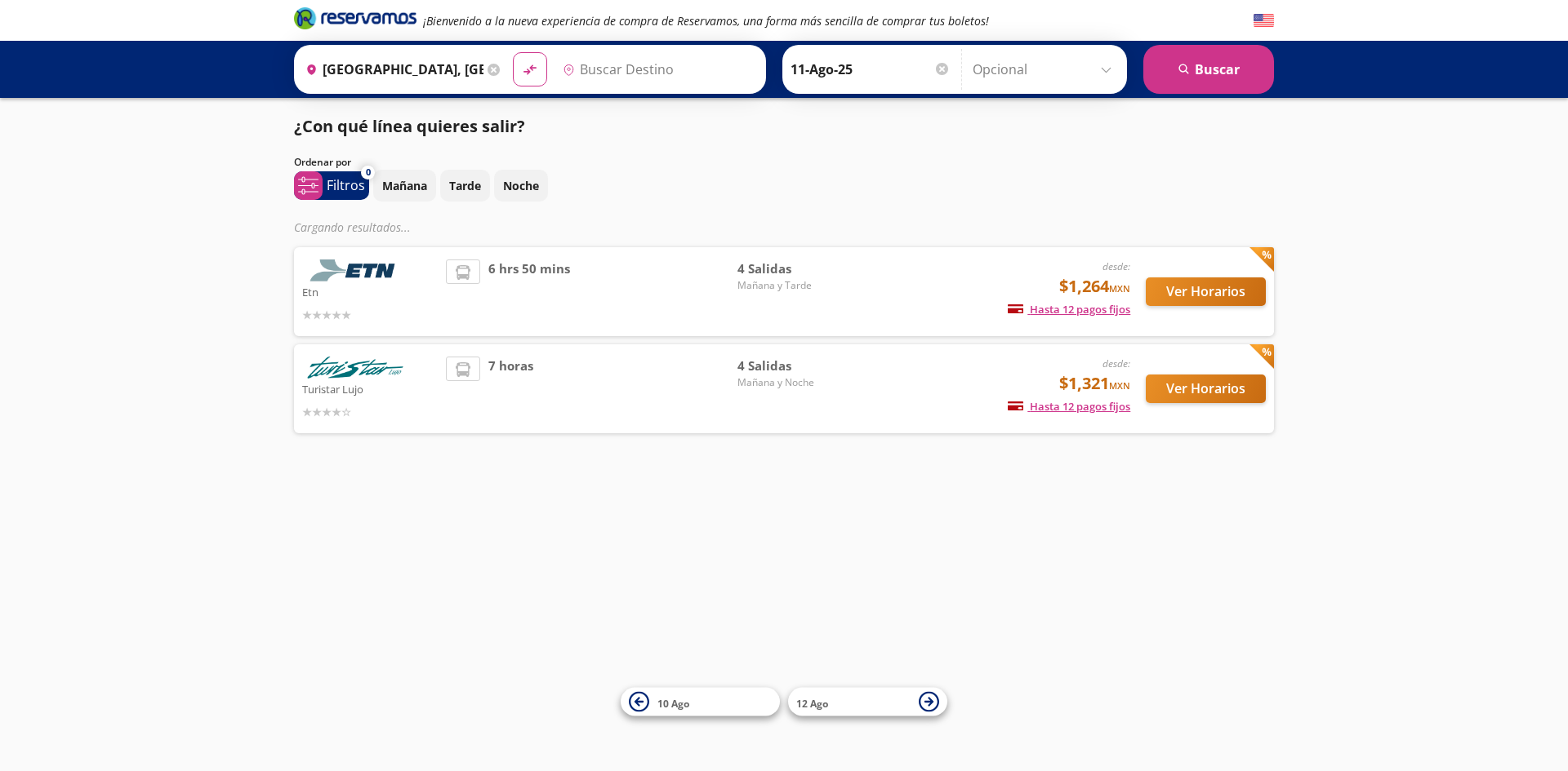
type input "[GEOGRAPHIC_DATA], [GEOGRAPHIC_DATA]"
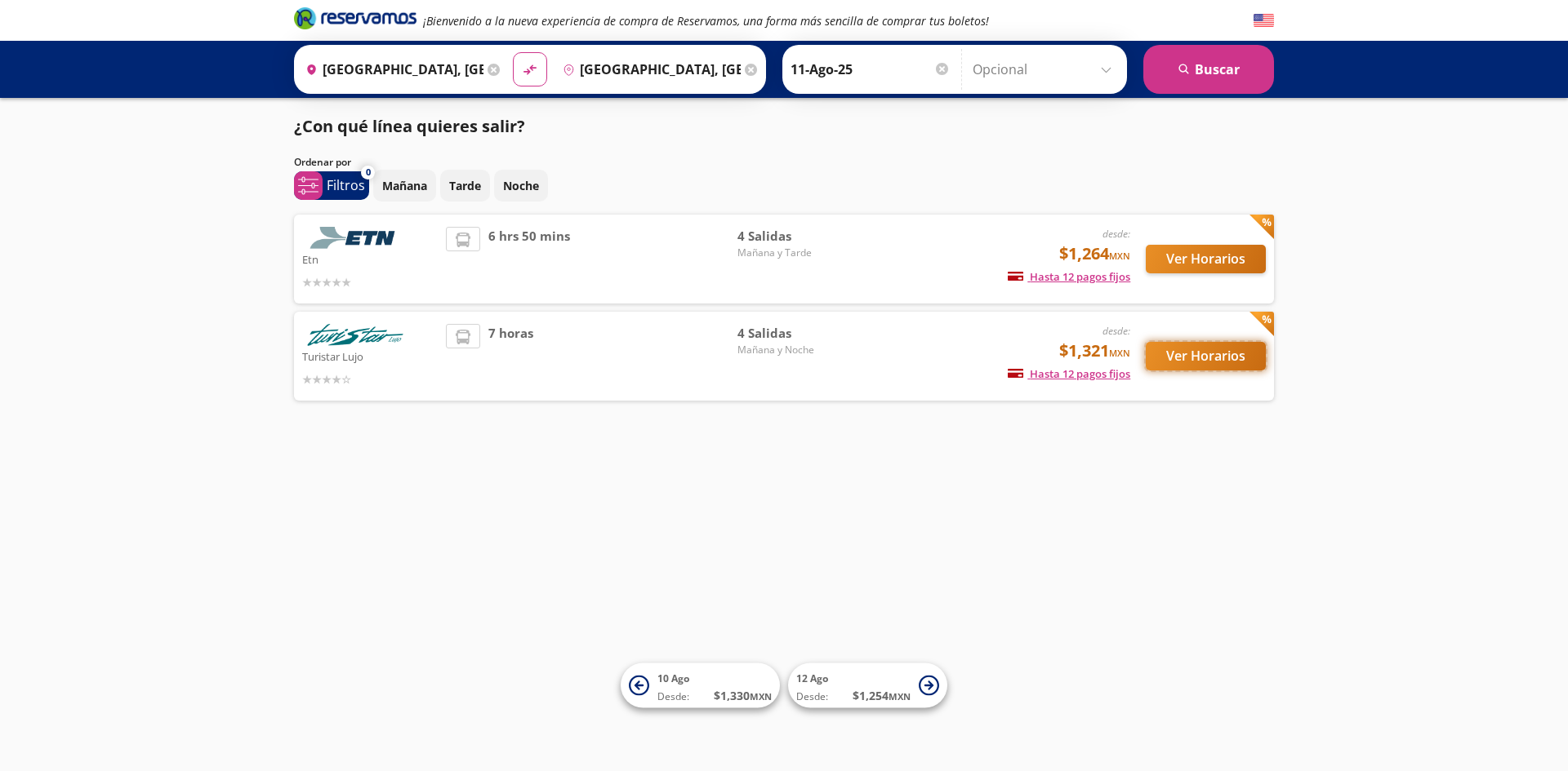
click at [1206, 359] on button "Ver Horarios" at bounding box center [1206, 356] width 120 height 29
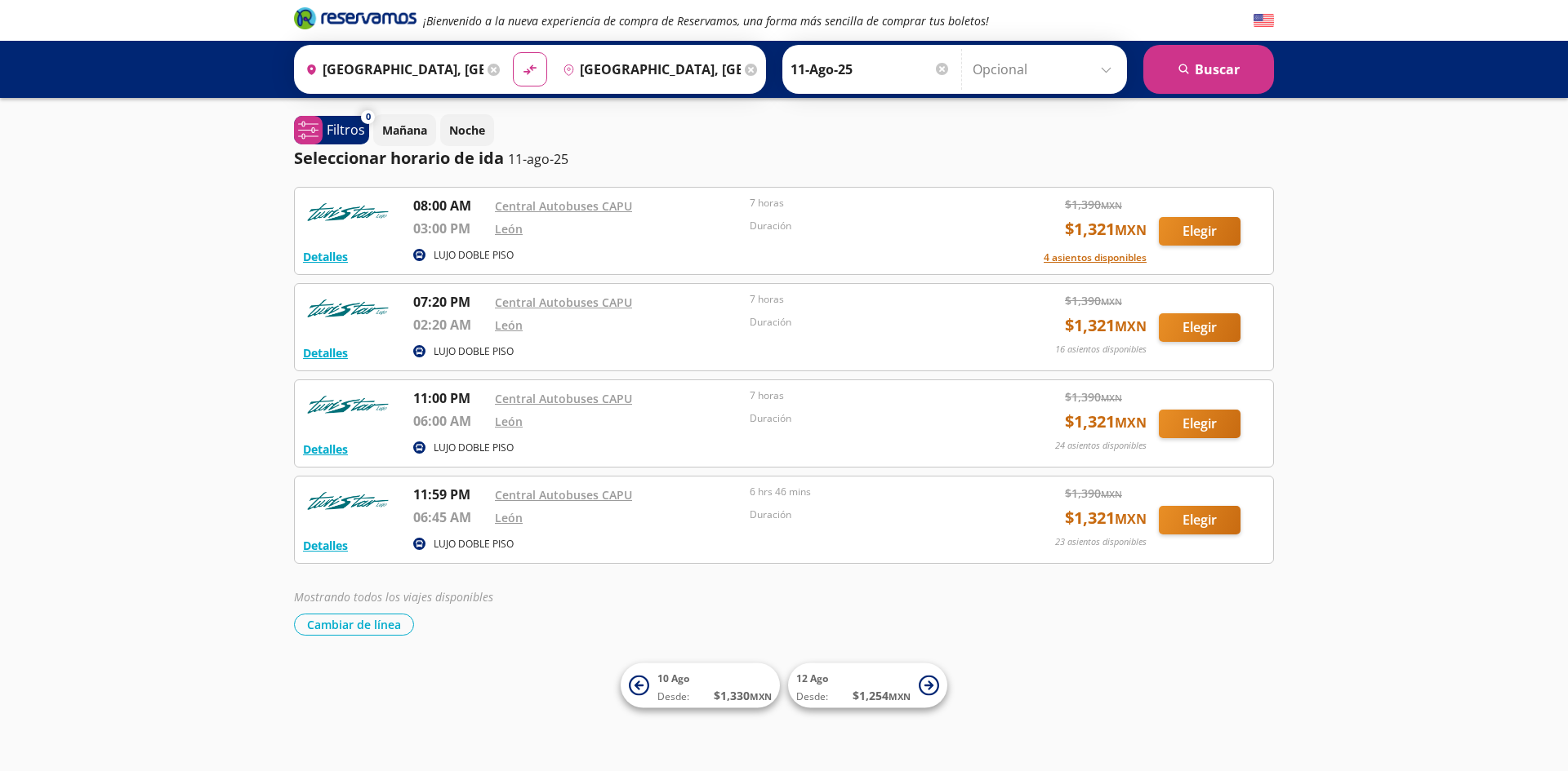
click at [492, 76] on div "Origen heroicons:map-pin-20-solid [GEOGRAPHIC_DATA], [GEOGRAPHIC_DATA]" at bounding box center [401, 69] width 207 height 42
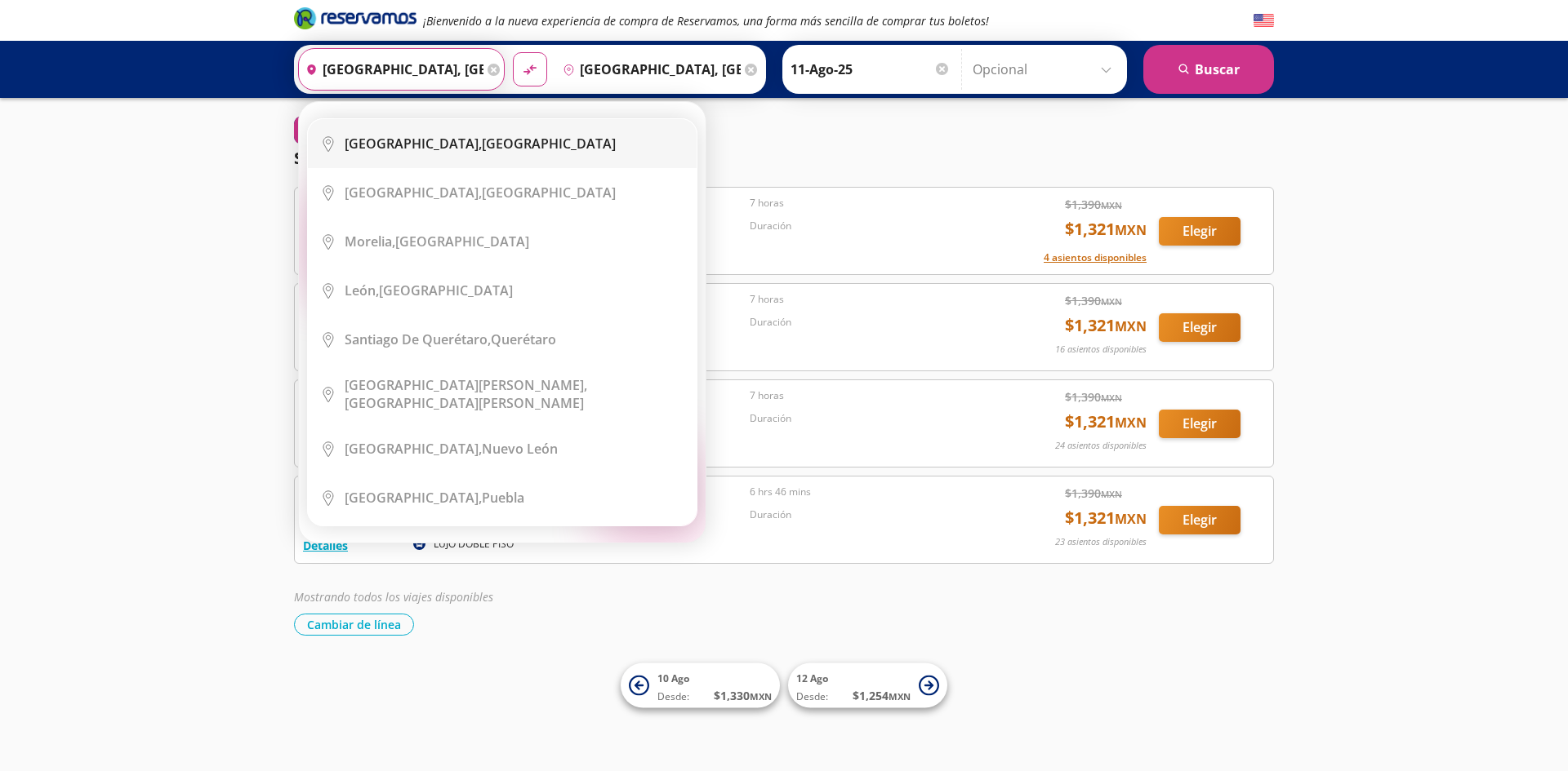
click at [470, 154] on li "City Icon [GEOGRAPHIC_DATA], [GEOGRAPHIC_DATA]" at bounding box center [502, 144] width 389 height 49
type input "[GEOGRAPHIC_DATA], [GEOGRAPHIC_DATA]"
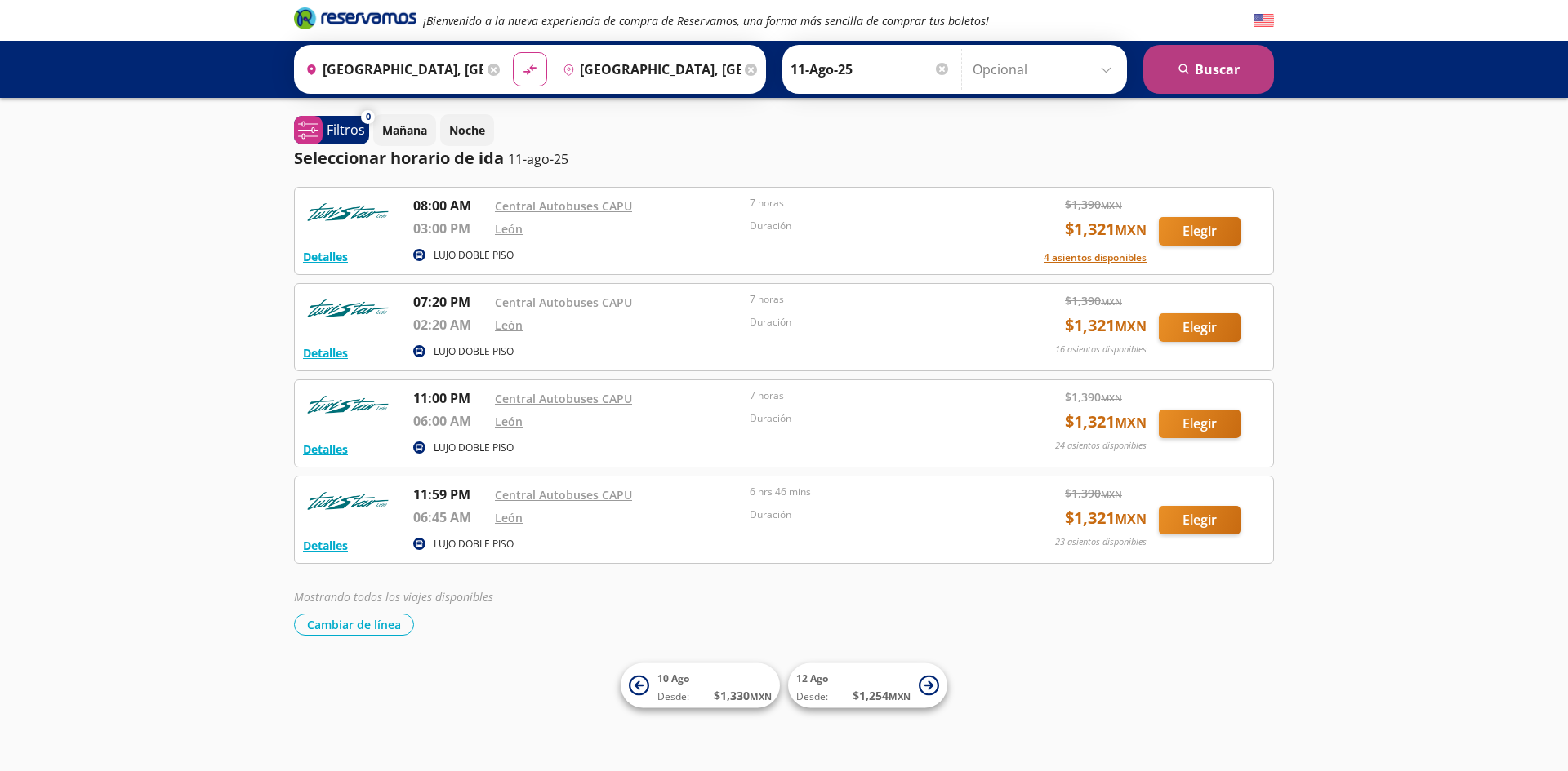
click at [1183, 61] on button "search [GEOGRAPHIC_DATA]" at bounding box center [1209, 69] width 131 height 49
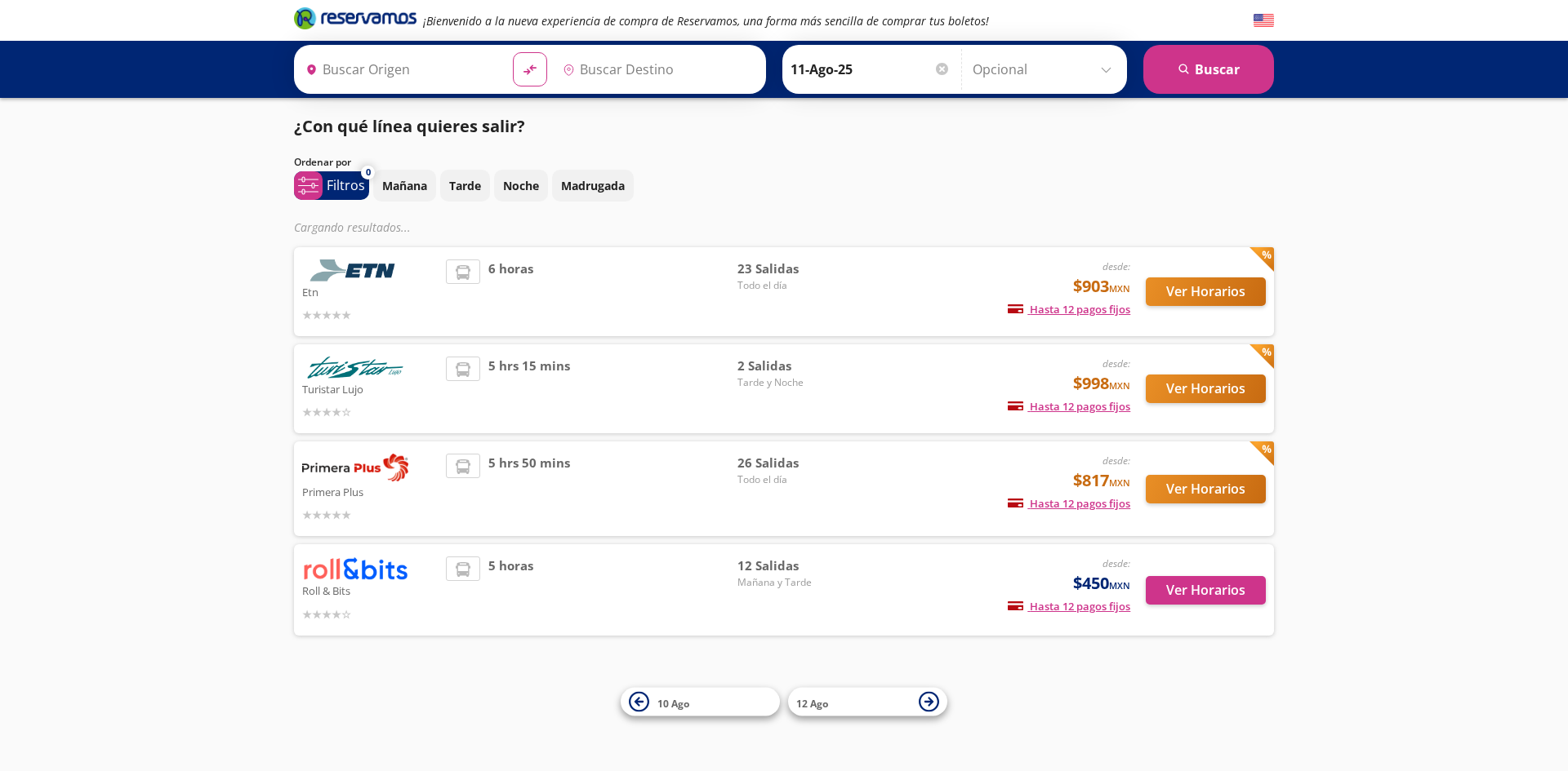
type input "[GEOGRAPHIC_DATA], [GEOGRAPHIC_DATA]"
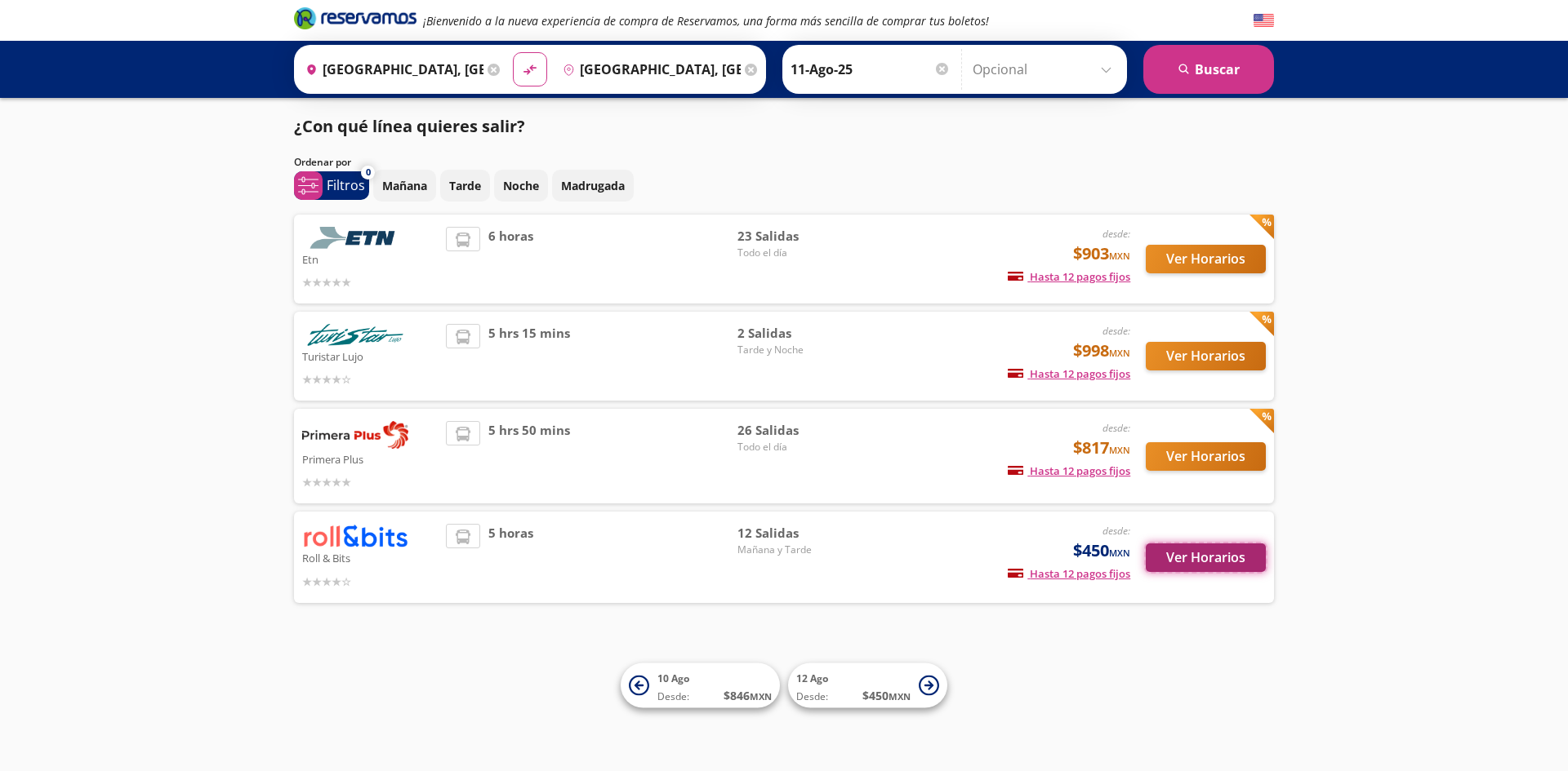
click at [1198, 560] on button "Ver Horarios" at bounding box center [1206, 558] width 120 height 29
click at [1238, 455] on button "Ver Horarios" at bounding box center [1206, 457] width 120 height 29
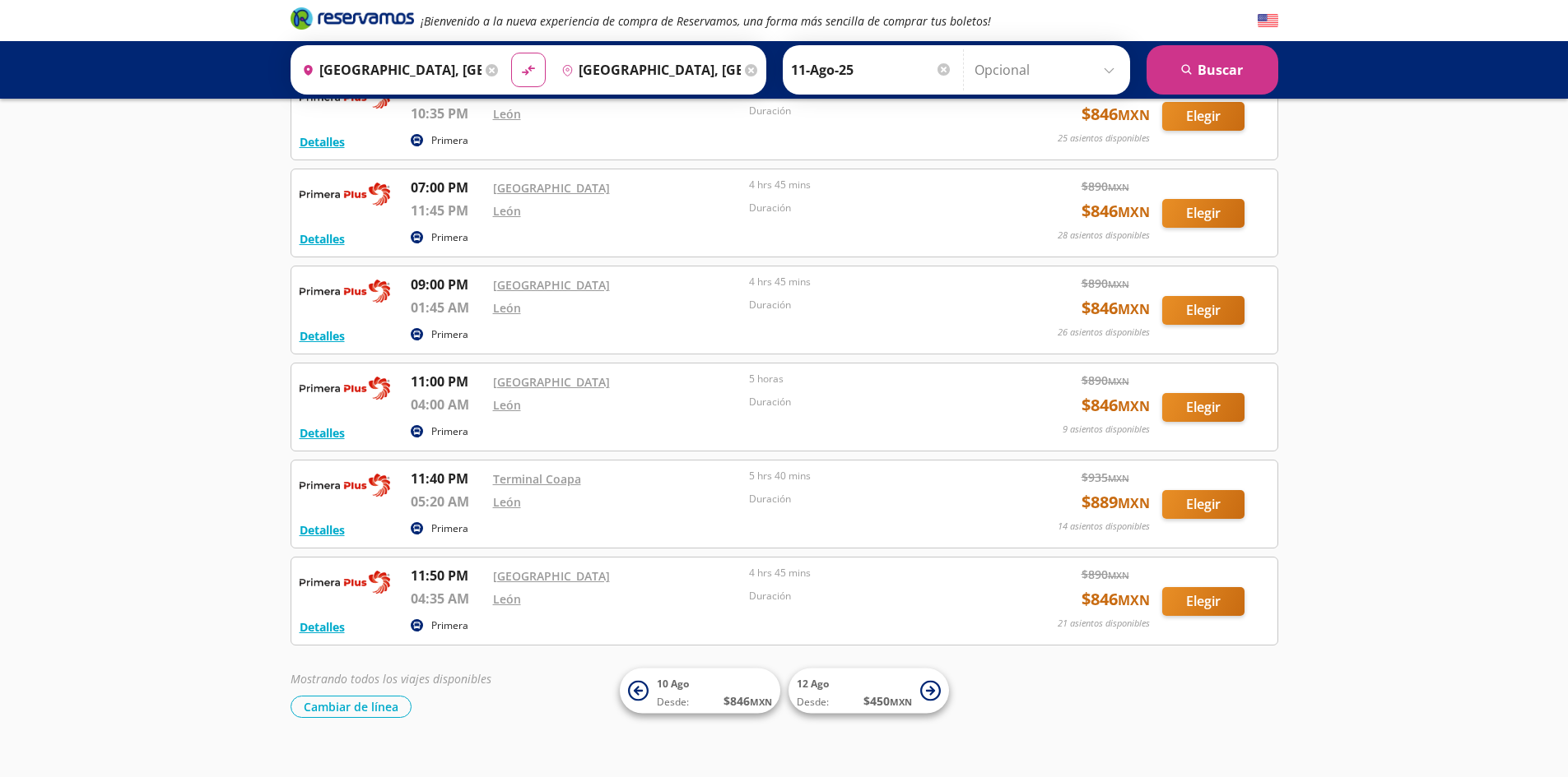
scroll to position [2081, 0]
